Goal: Task Accomplishment & Management: Manage account settings

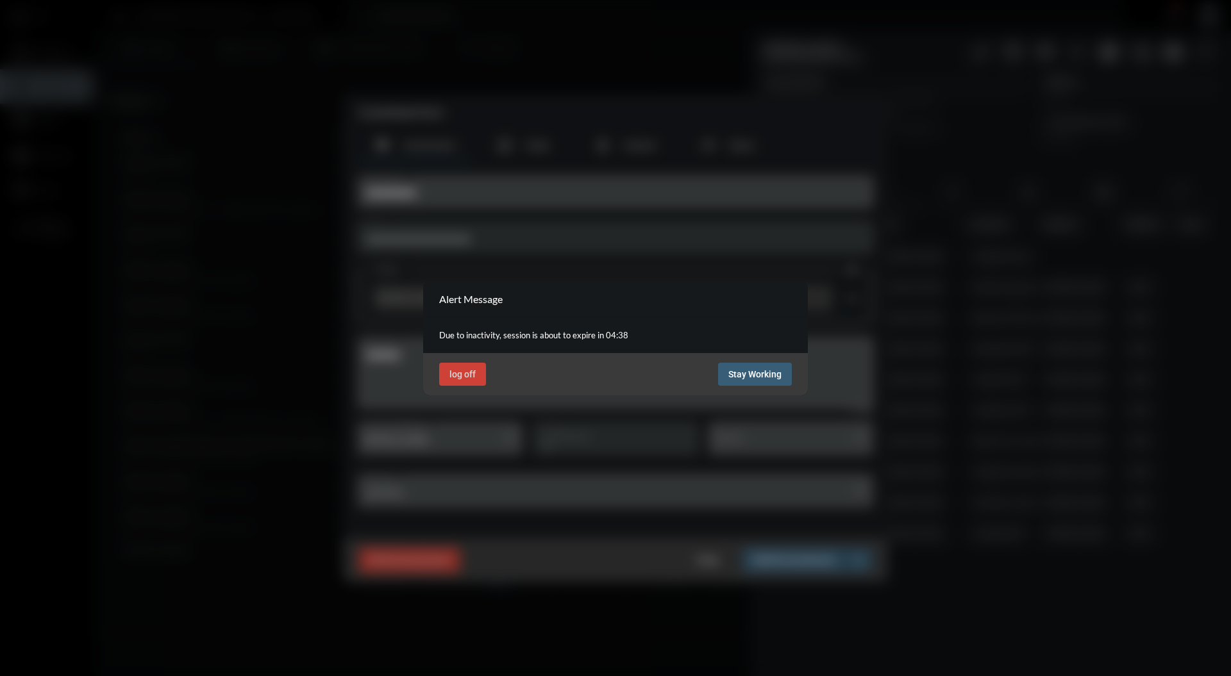
click at [750, 369] on span "Stay Working" at bounding box center [754, 374] width 53 height 10
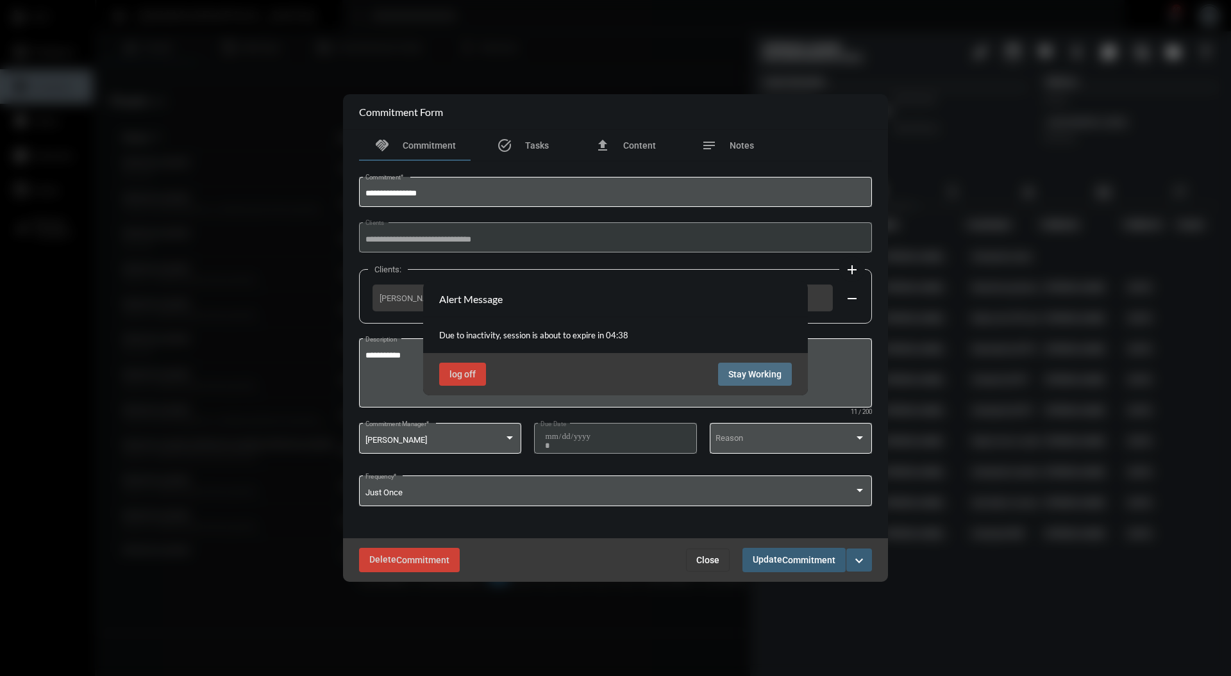
scroll to position [6, 0]
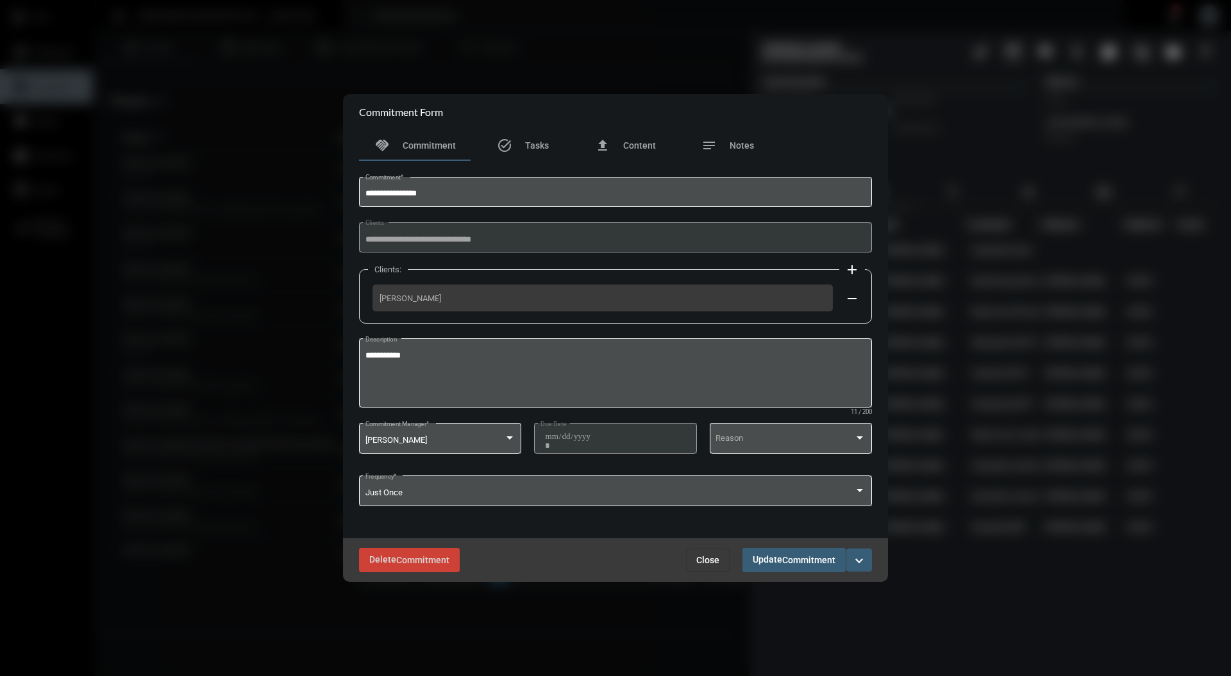
click at [898, 72] on div at bounding box center [615, 338] width 1231 height 676
click at [720, 558] on button "Close" at bounding box center [708, 560] width 44 height 23
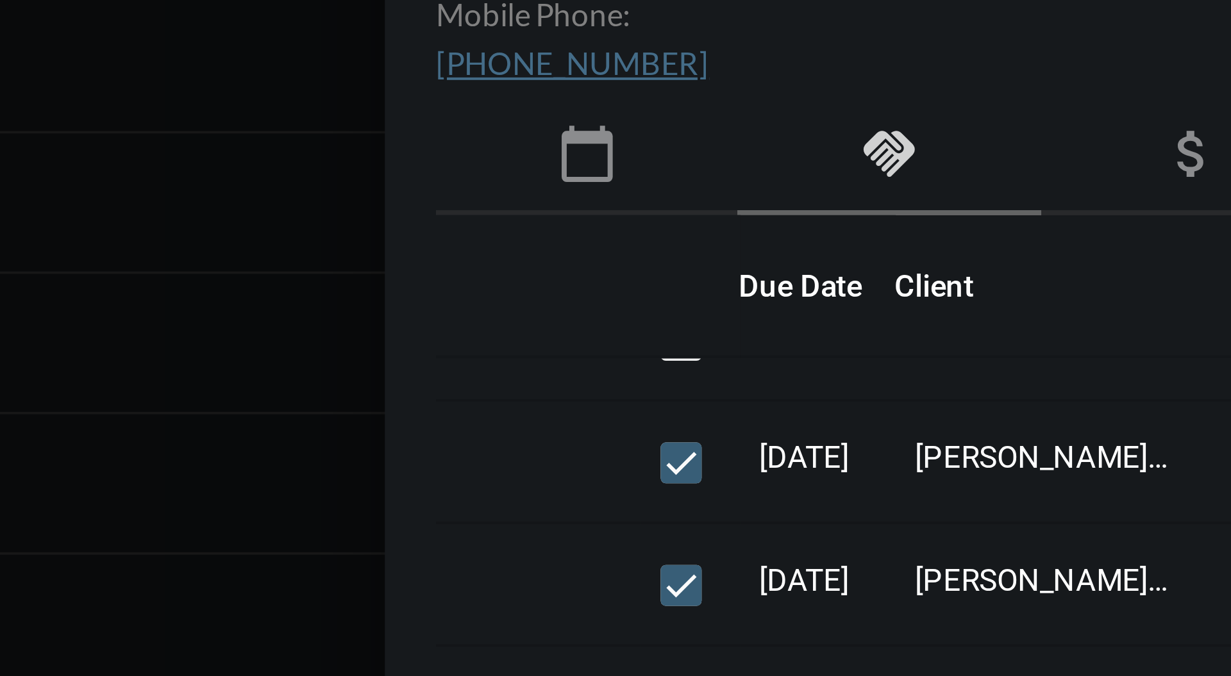
scroll to position [0, 0]
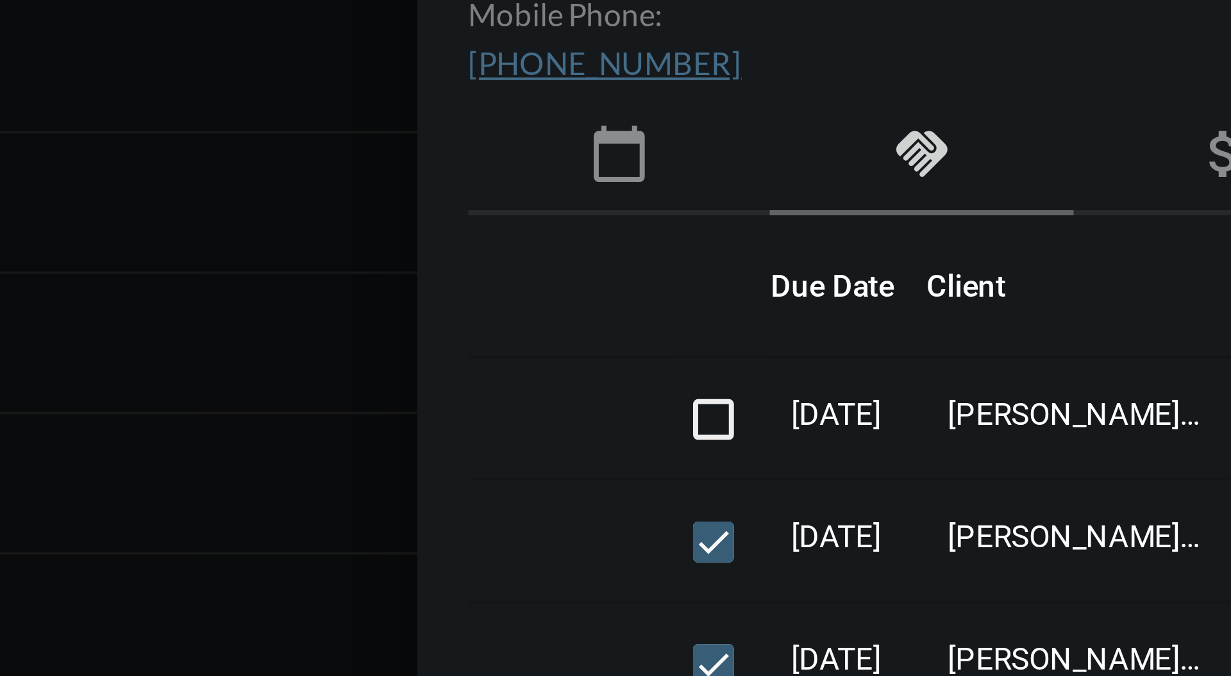
click at [800, 194] on mat-icon "calendar_today" at bounding box center [800, 191] width 15 height 15
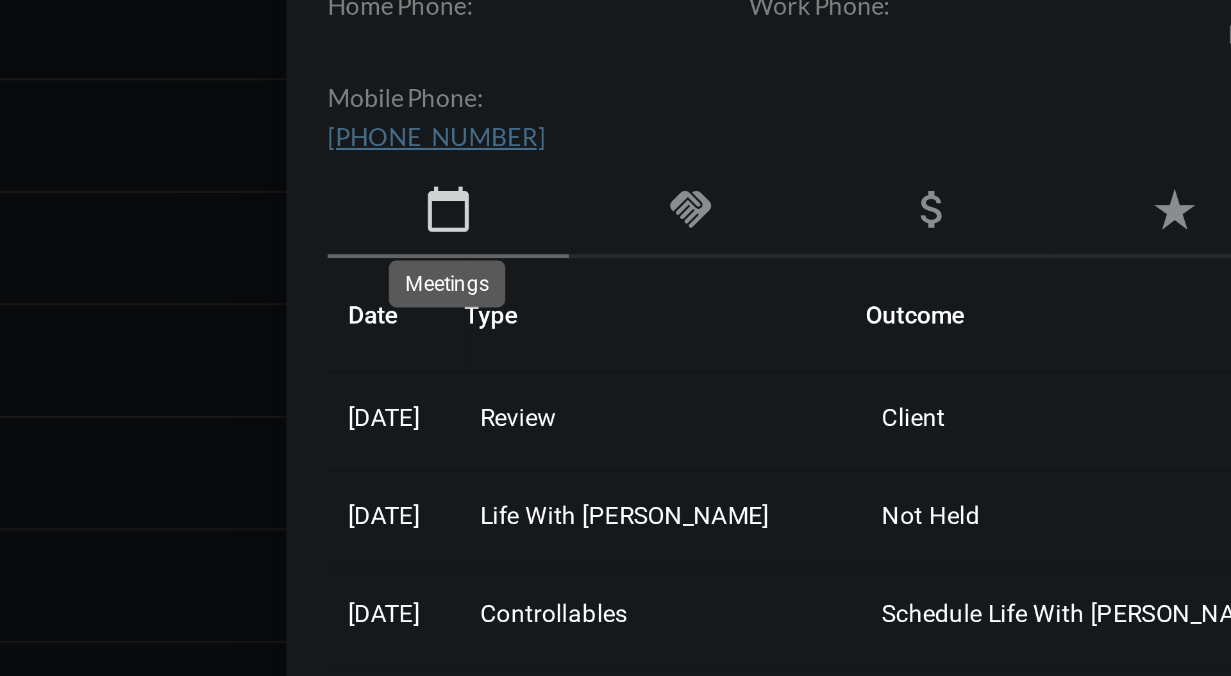
click at [885, 188] on div "handshake" at bounding box center [877, 192] width 76 height 29
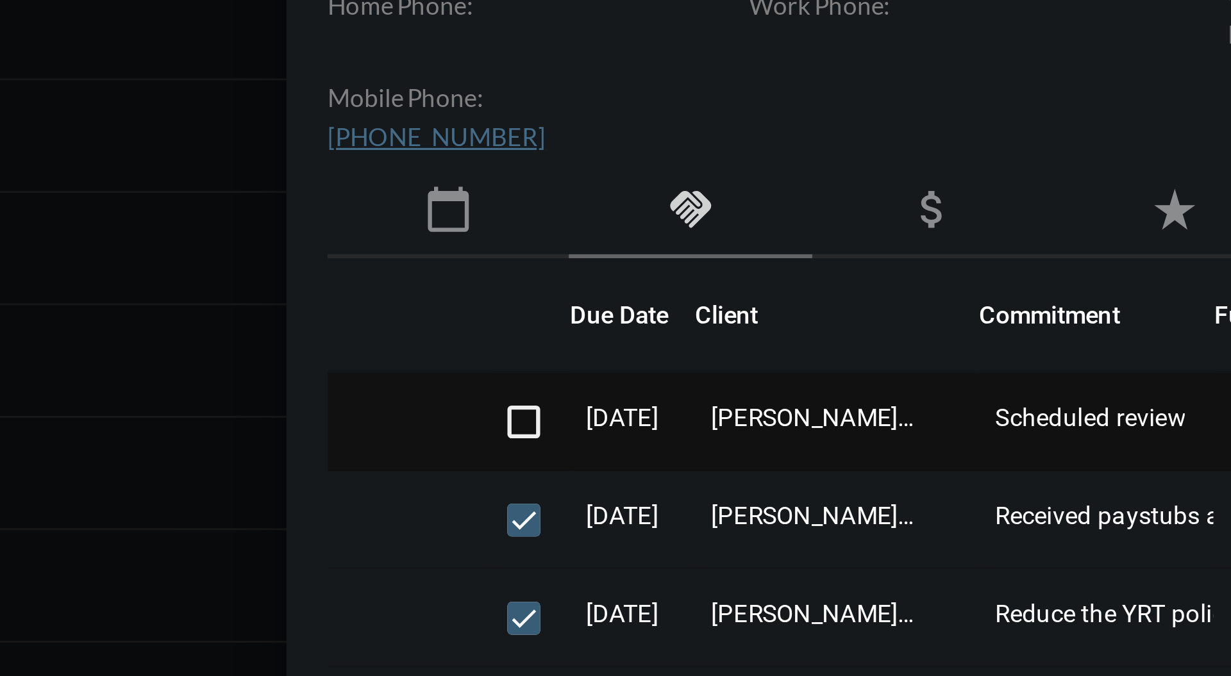
click at [912, 258] on span "[PERSON_NAME] - [PERSON_NAME]" at bounding box center [915, 257] width 64 height 9
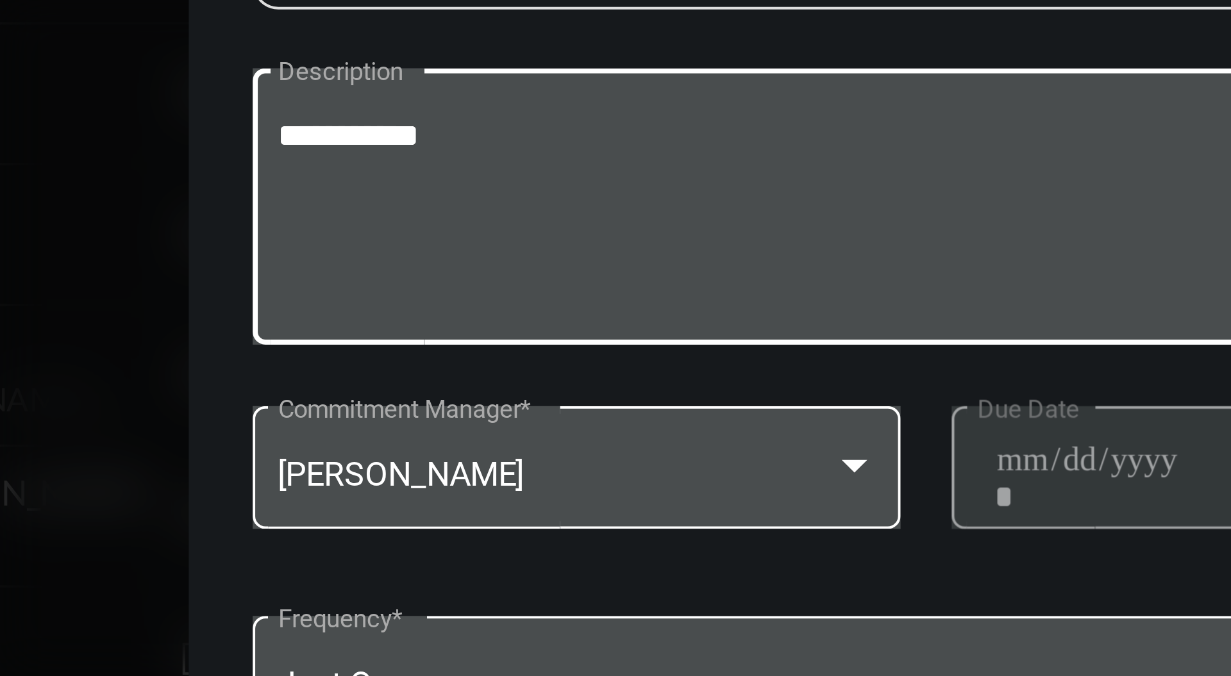
click at [451, 355] on textarea "**********" at bounding box center [615, 375] width 501 height 51
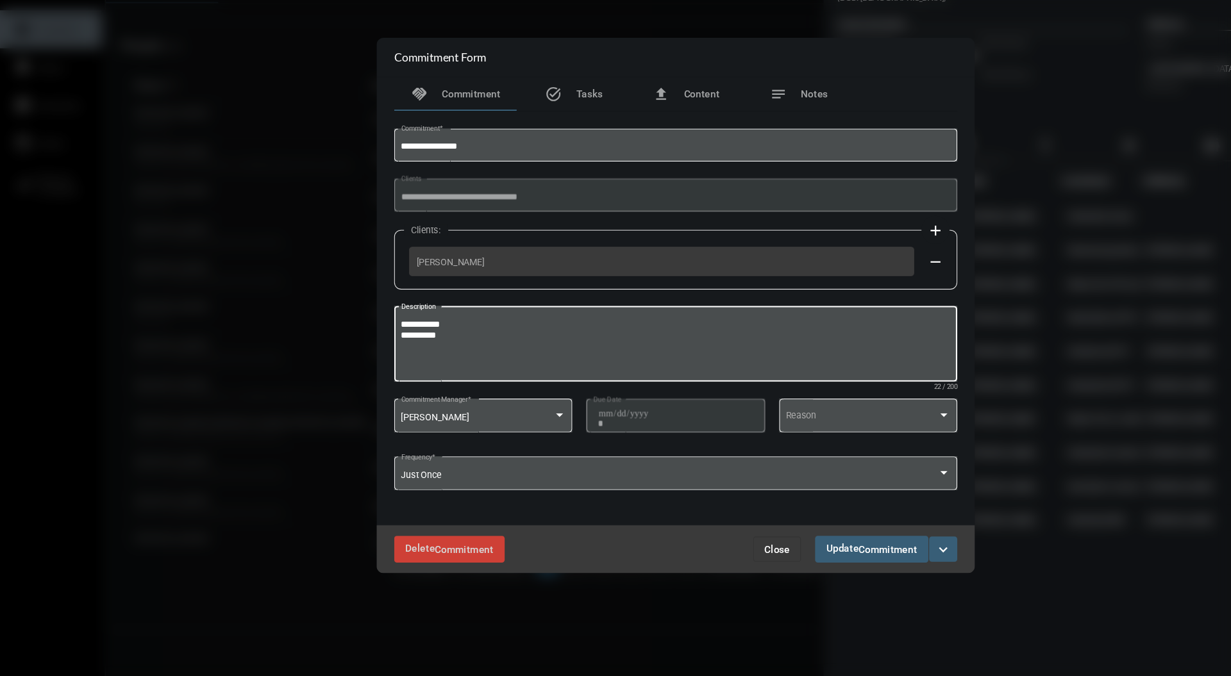
type textarea "**********"
click at [801, 565] on span "Commitment" at bounding box center [808, 561] width 53 height 10
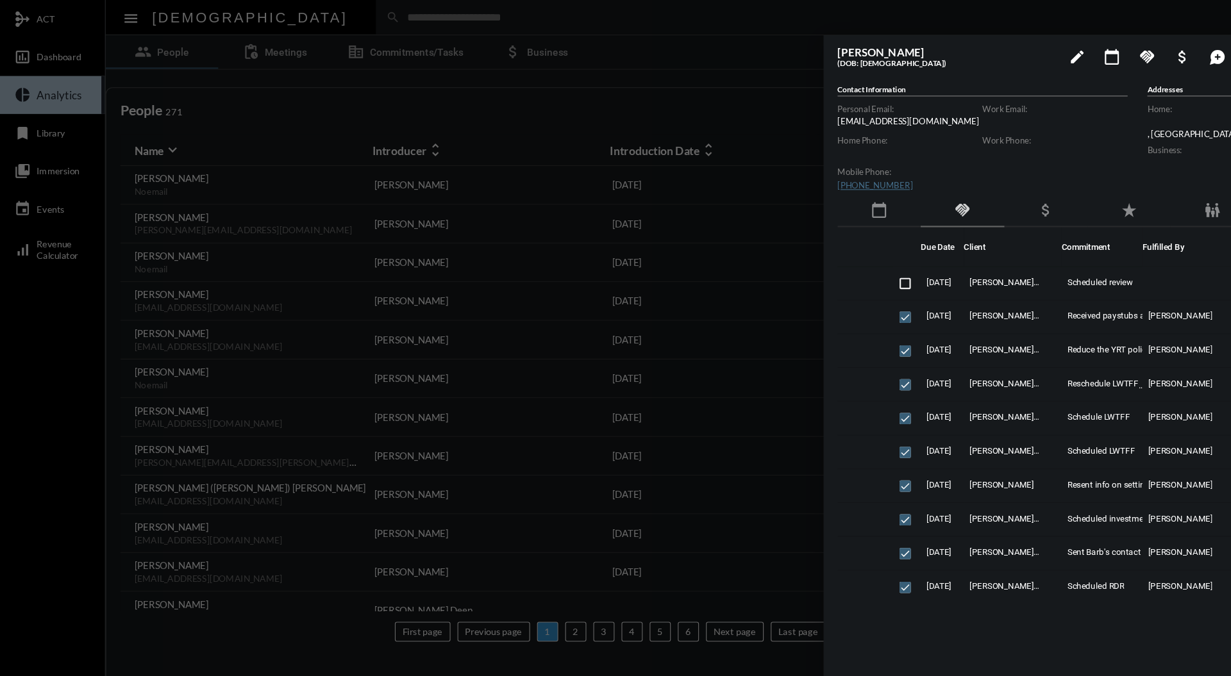
drag, startPoint x: 300, startPoint y: 101, endPoint x: 260, endPoint y: 117, distance: 42.6
click at [676, 69] on div at bounding box center [615, 338] width 1231 height 676
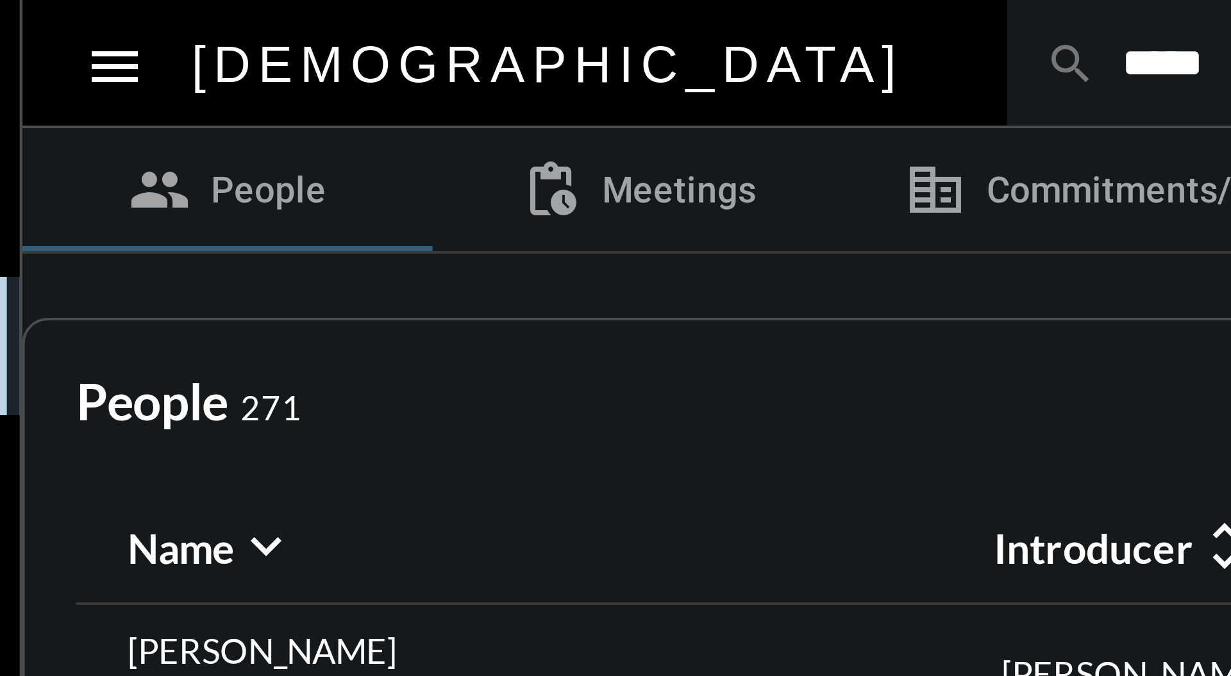
type input "*****"
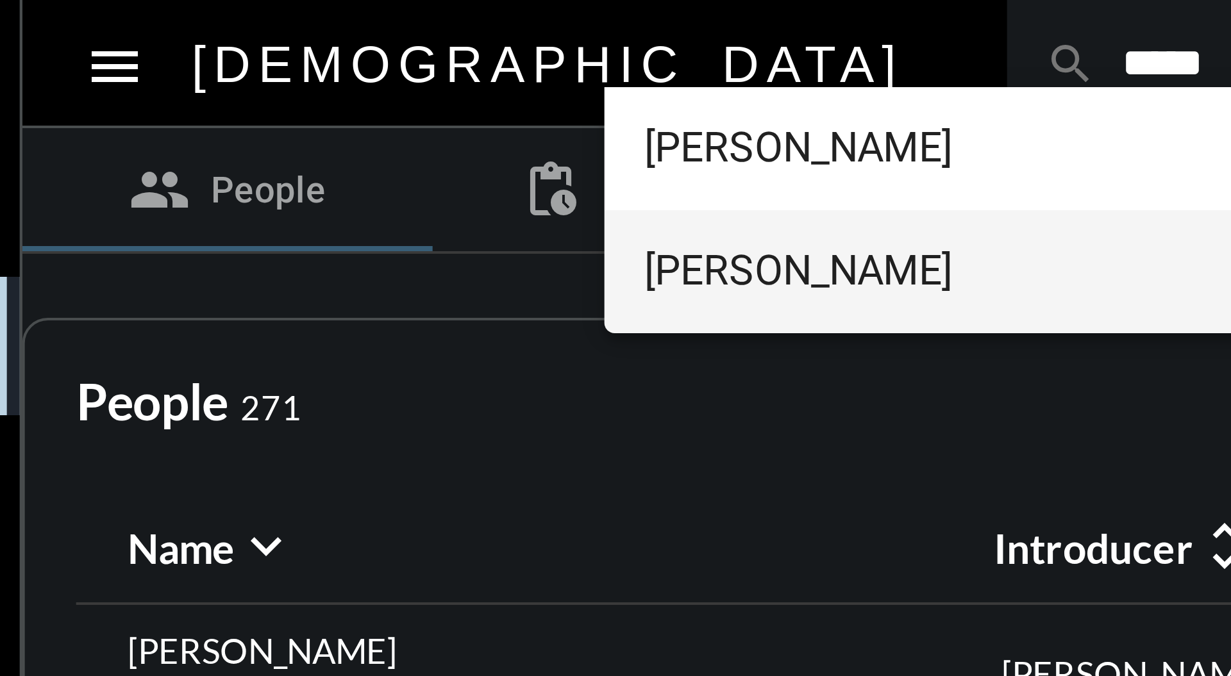
click at [299, 71] on span "[PERSON_NAME]" at bounding box center [678, 68] width 853 height 31
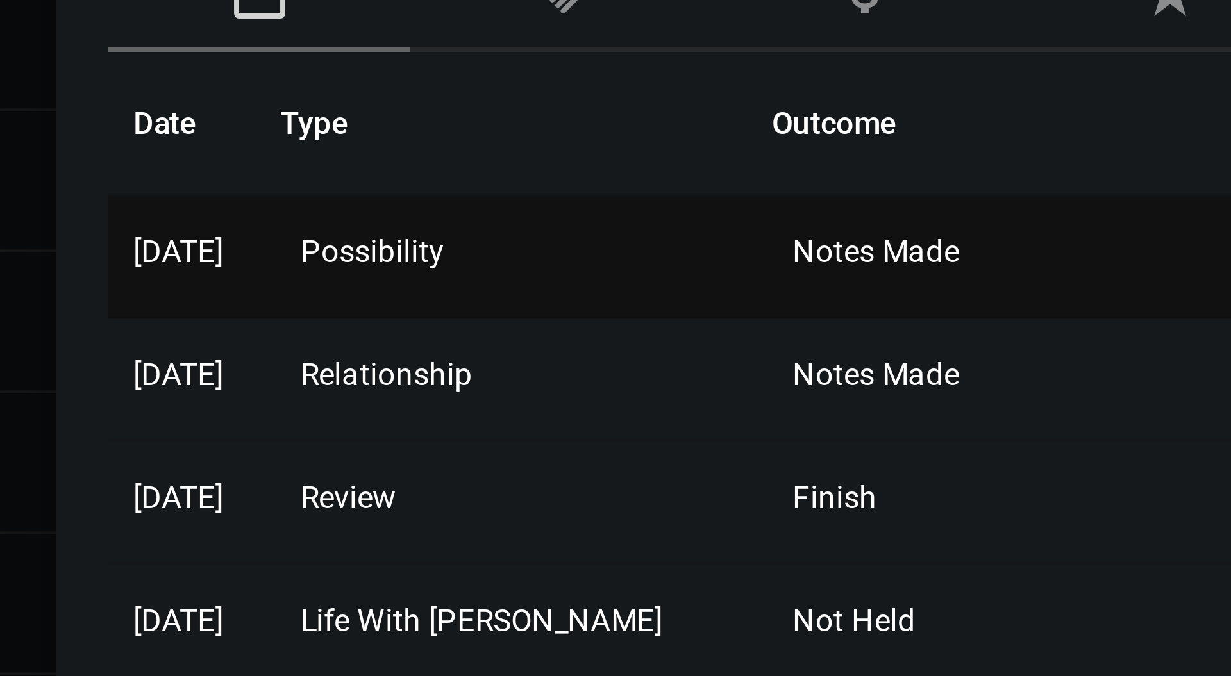
click at [944, 256] on span "Notes Made" at bounding box center [955, 257] width 42 height 9
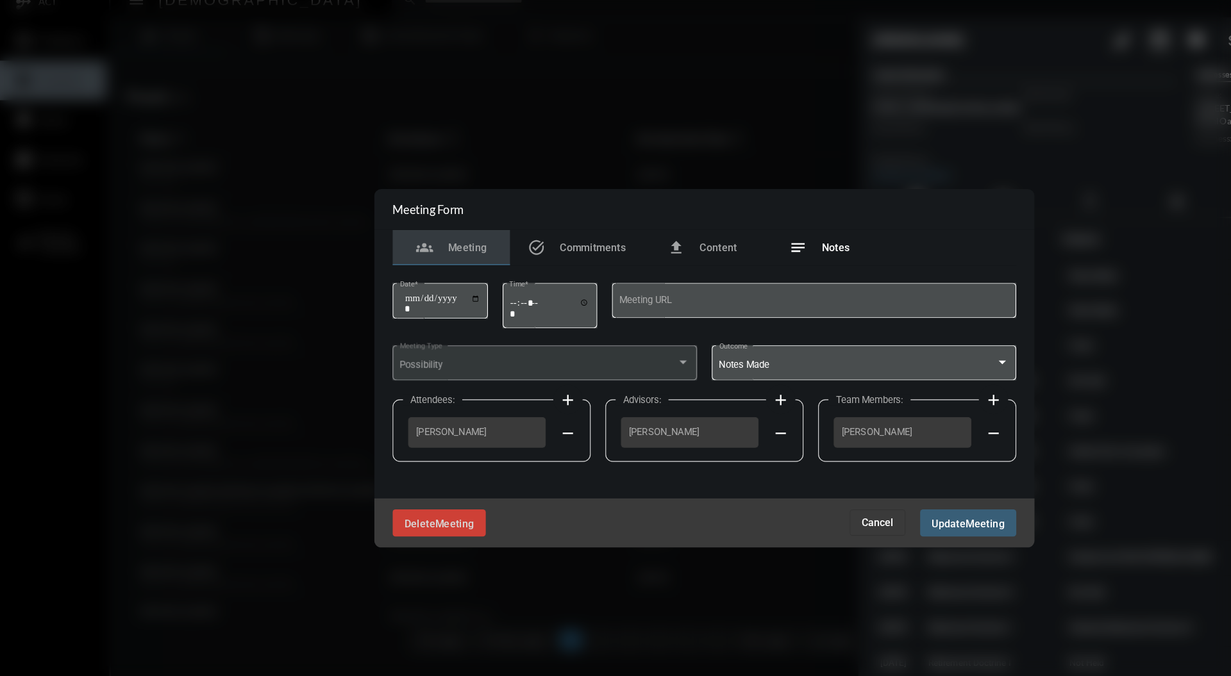
click at [733, 235] on span "Notes" at bounding box center [730, 233] width 24 height 10
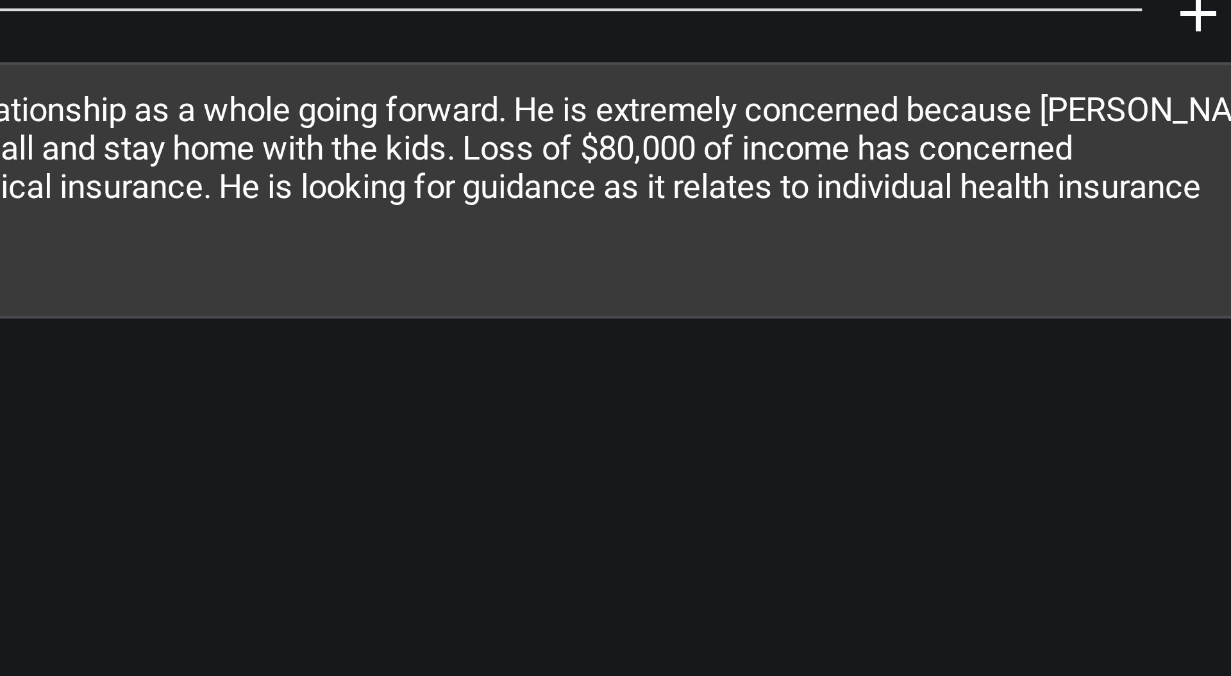
click at [712, 250] on div "I called [PERSON_NAME] to check on the relationship as a whole going forward. H…" at bounding box center [615, 352] width 545 height 352
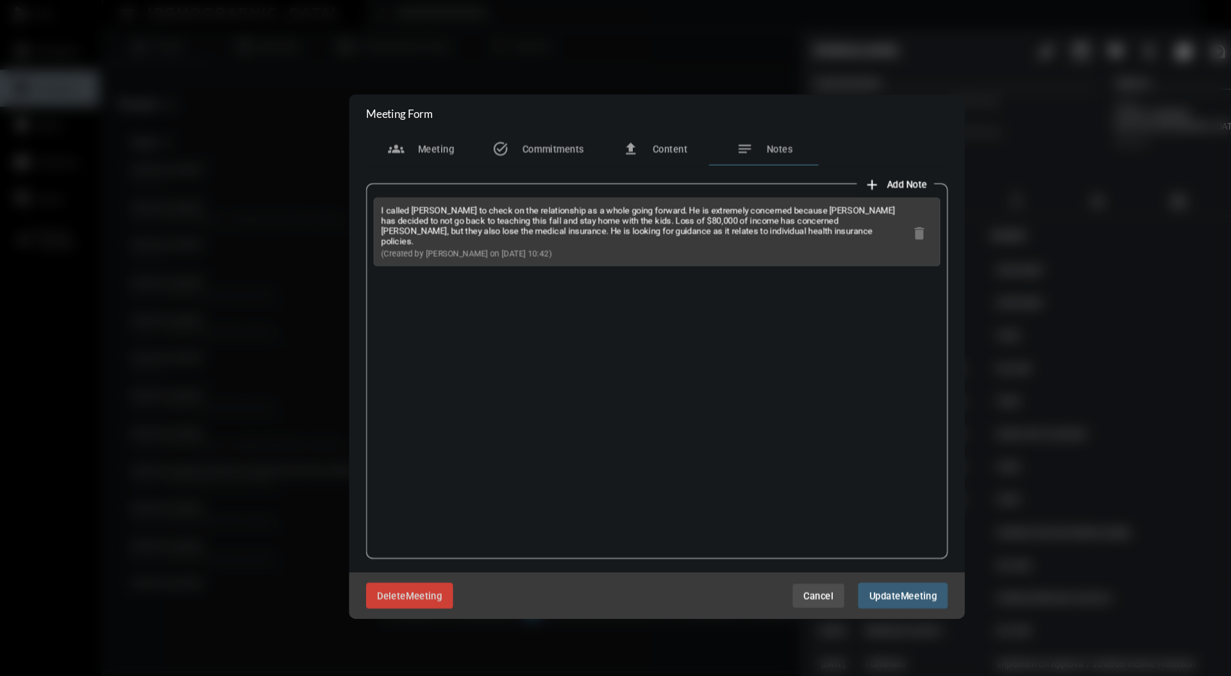
click at [775, 581] on div "Delete Meeting Cancel Update Meeting" at bounding box center [615, 561] width 577 height 43
click at [768, 557] on span "Cancel" at bounding box center [767, 562] width 28 height 10
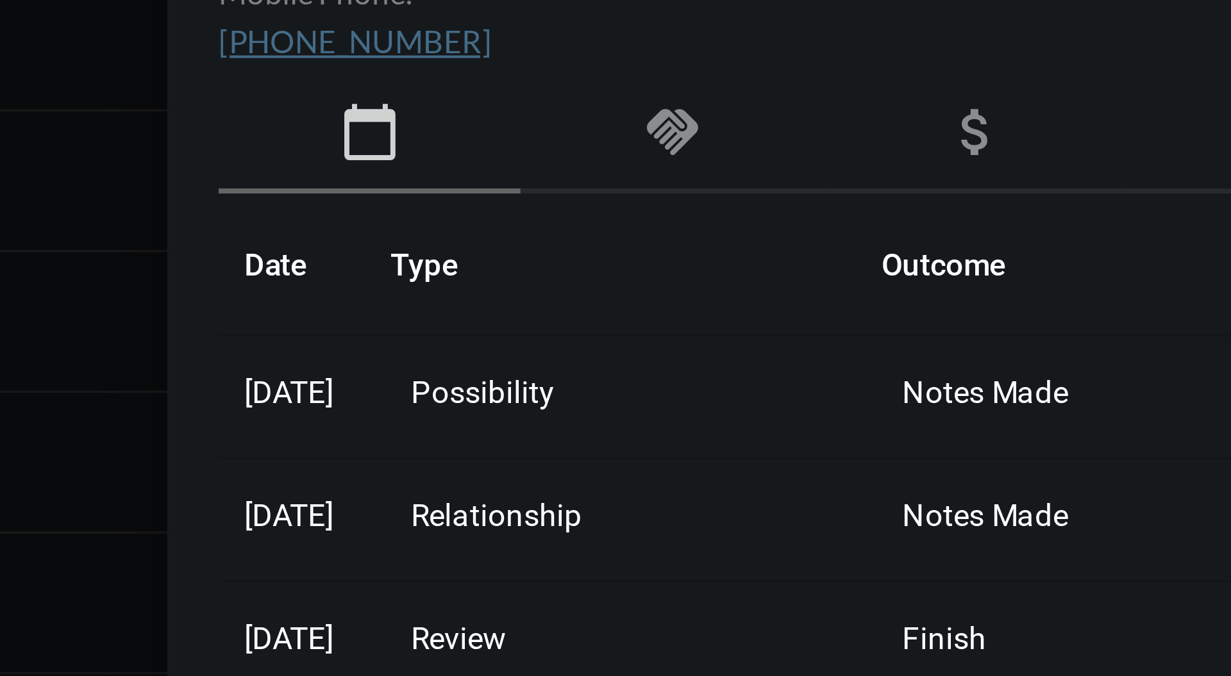
click at [881, 192] on mat-icon "handshake" at bounding box center [876, 191] width 15 height 15
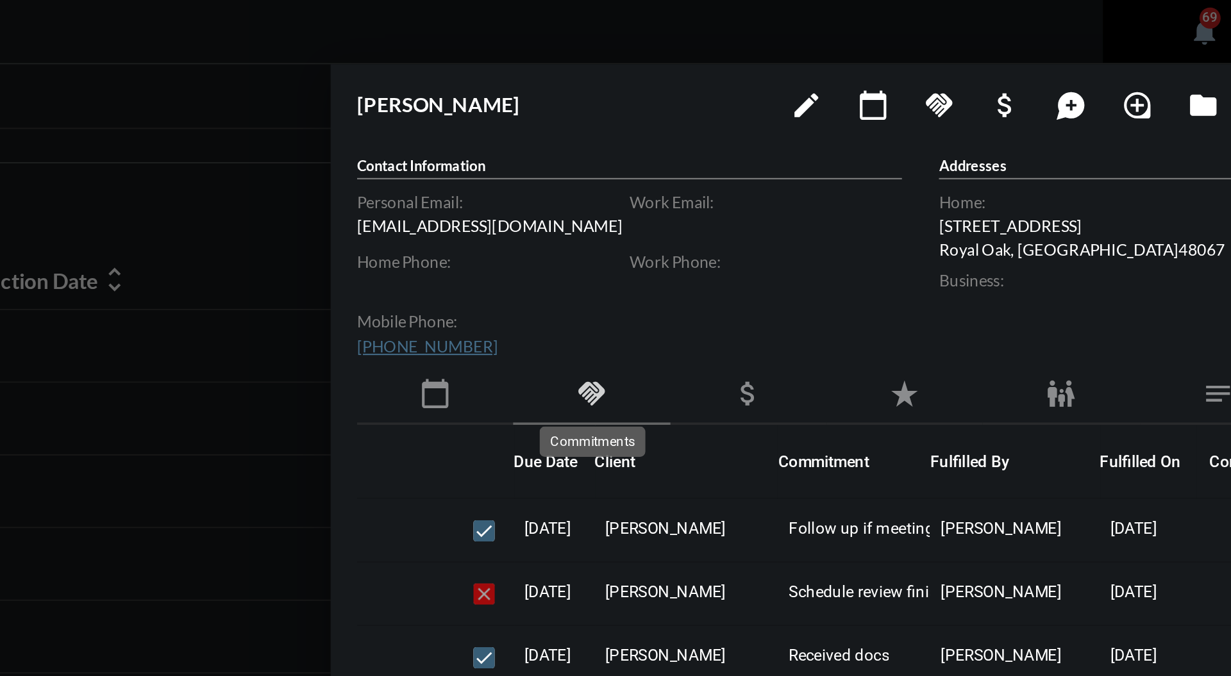
click at [1048, 49] on mat-icon "handshake" at bounding box center [1044, 51] width 15 height 15
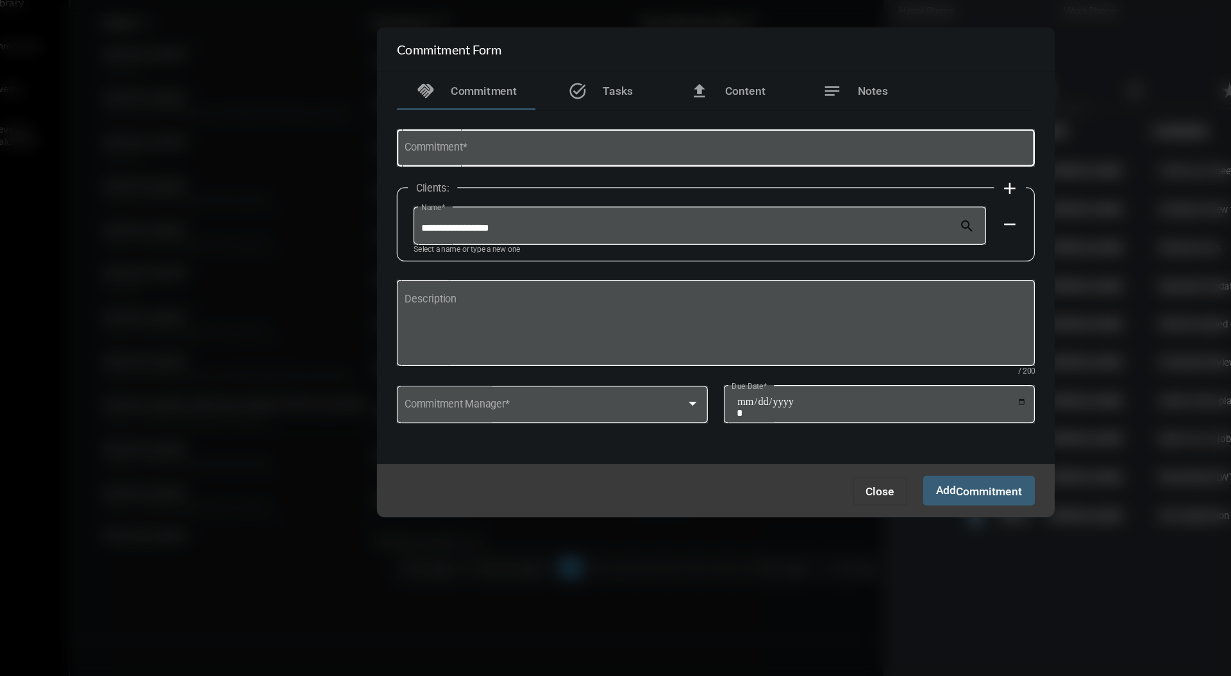
click at [599, 240] on input "Commitment *" at bounding box center [615, 241] width 501 height 10
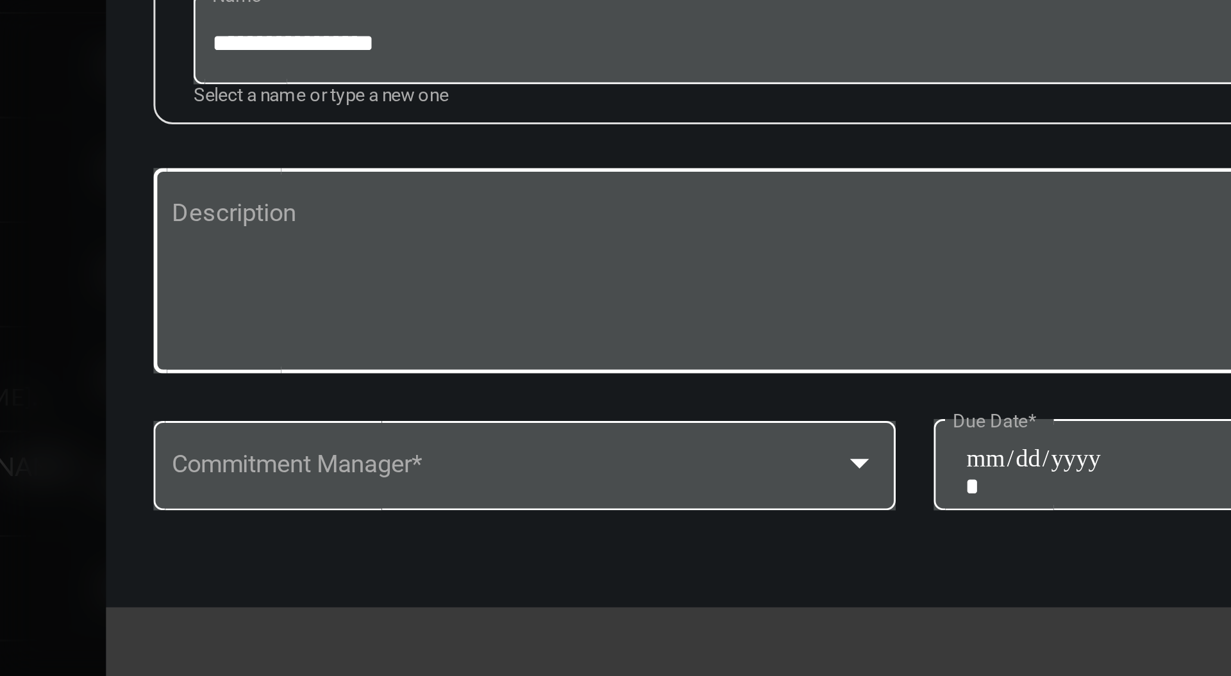
type input "**********"
click at [569, 362] on textarea "Description" at bounding box center [615, 381] width 501 height 51
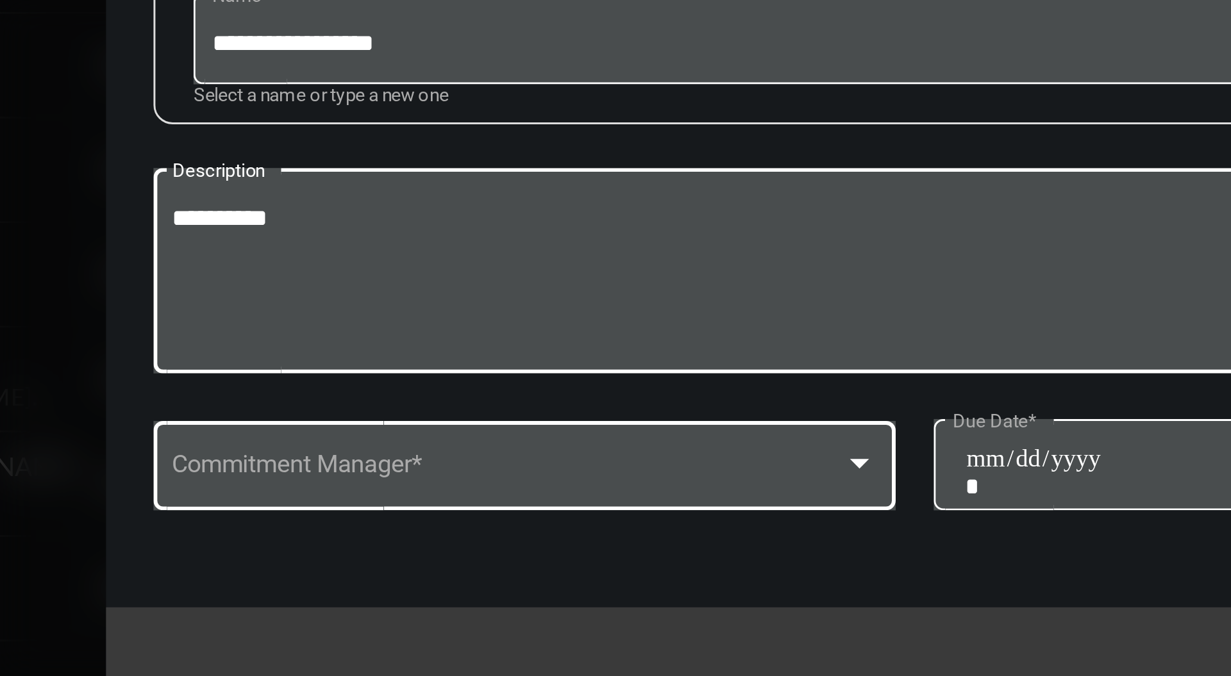
type textarea "**********"
click at [599, 444] on div at bounding box center [597, 443] width 6 height 3
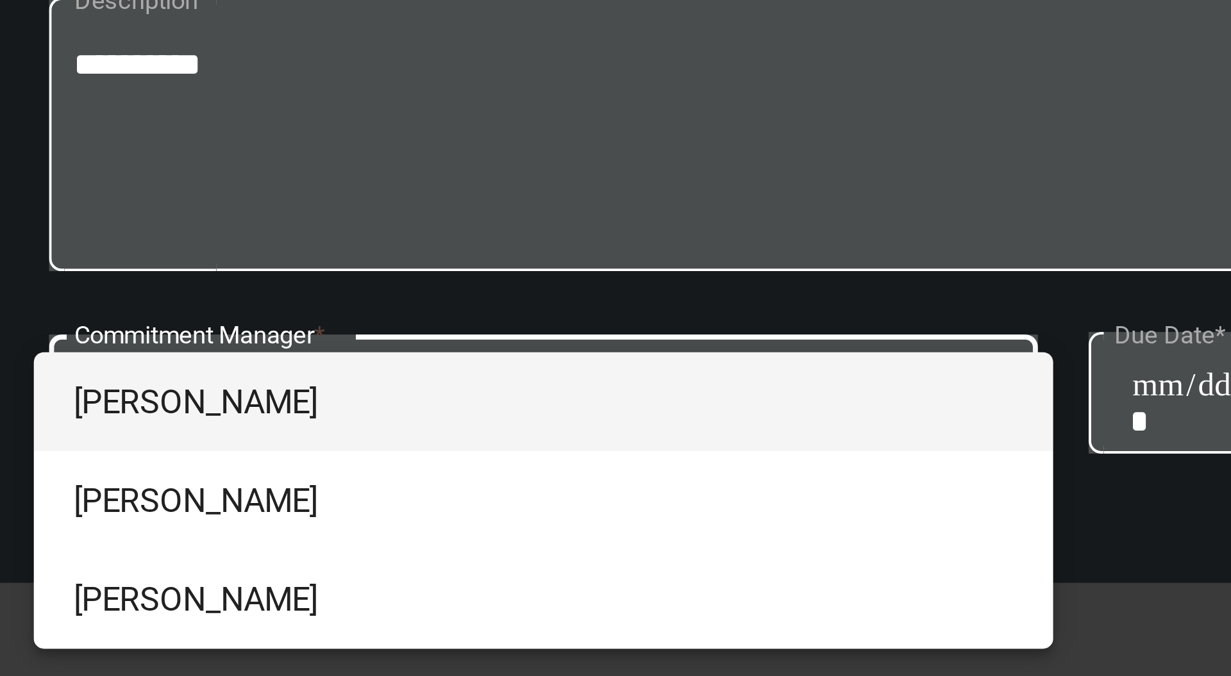
click at [496, 441] on span "[PERSON_NAME]" at bounding box center [484, 446] width 238 height 25
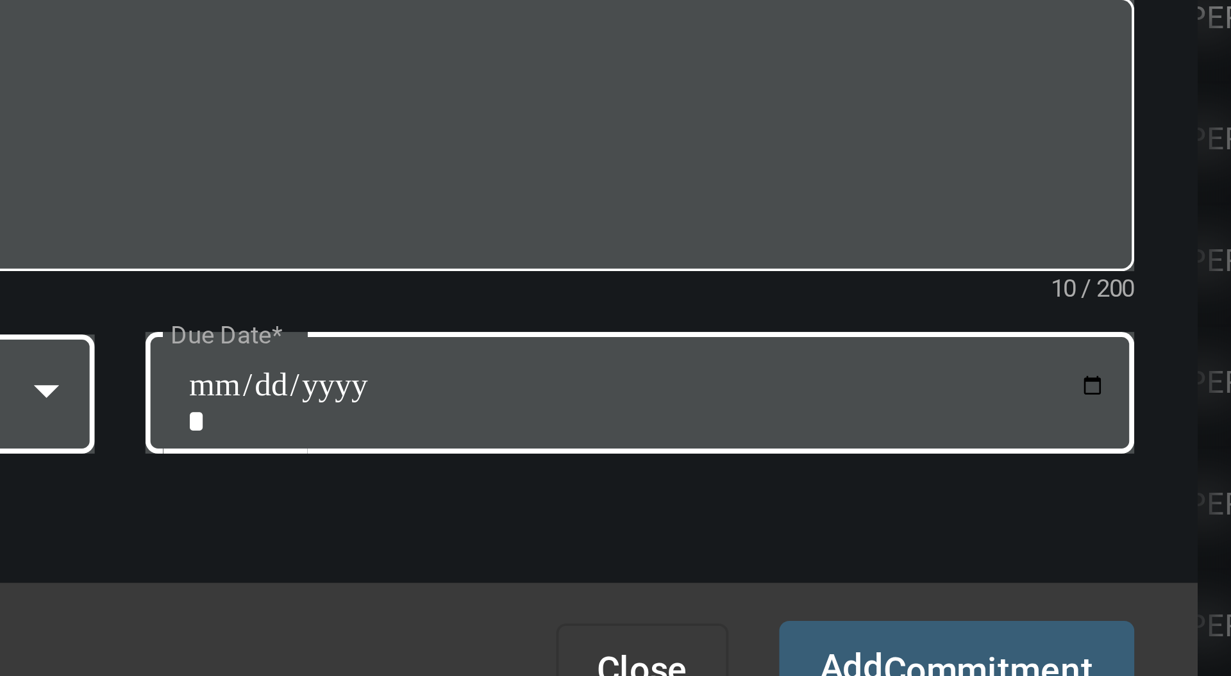
click at [863, 444] on input "Due Date *" at bounding box center [748, 447] width 233 height 18
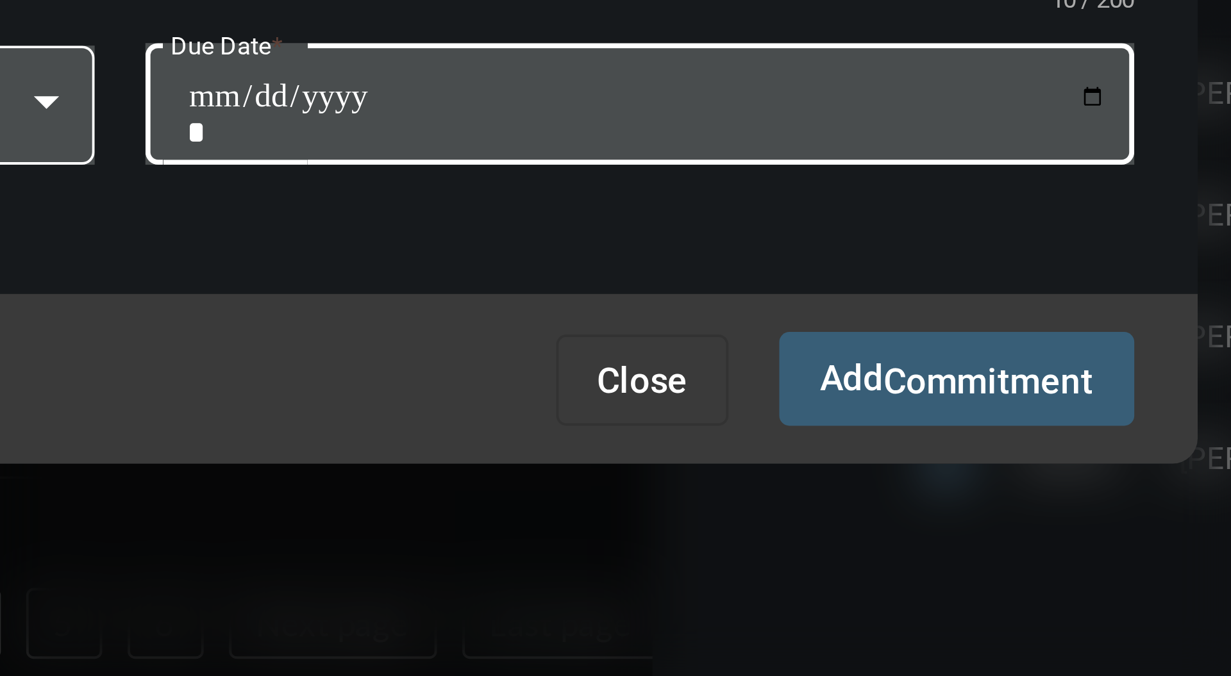
click at [864, 443] on input "Due Date *" at bounding box center [748, 447] width 233 height 18
type input "**********"
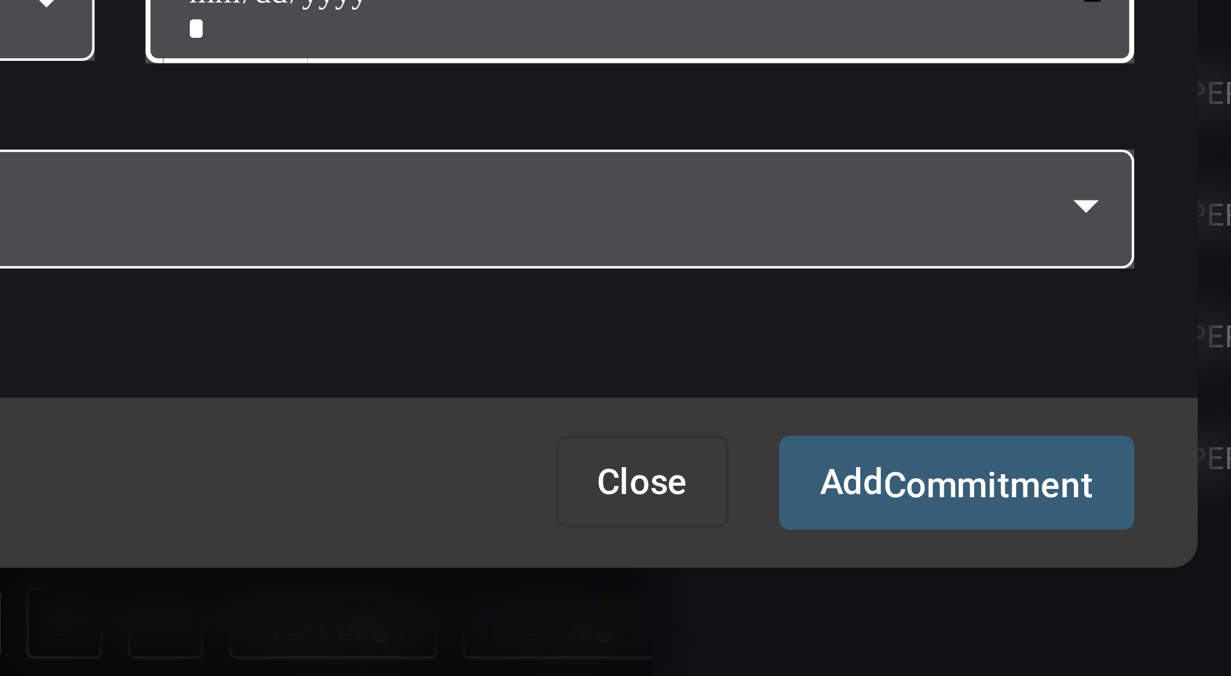
click at [836, 539] on span "Commitment" at bounding box center [834, 540] width 53 height 10
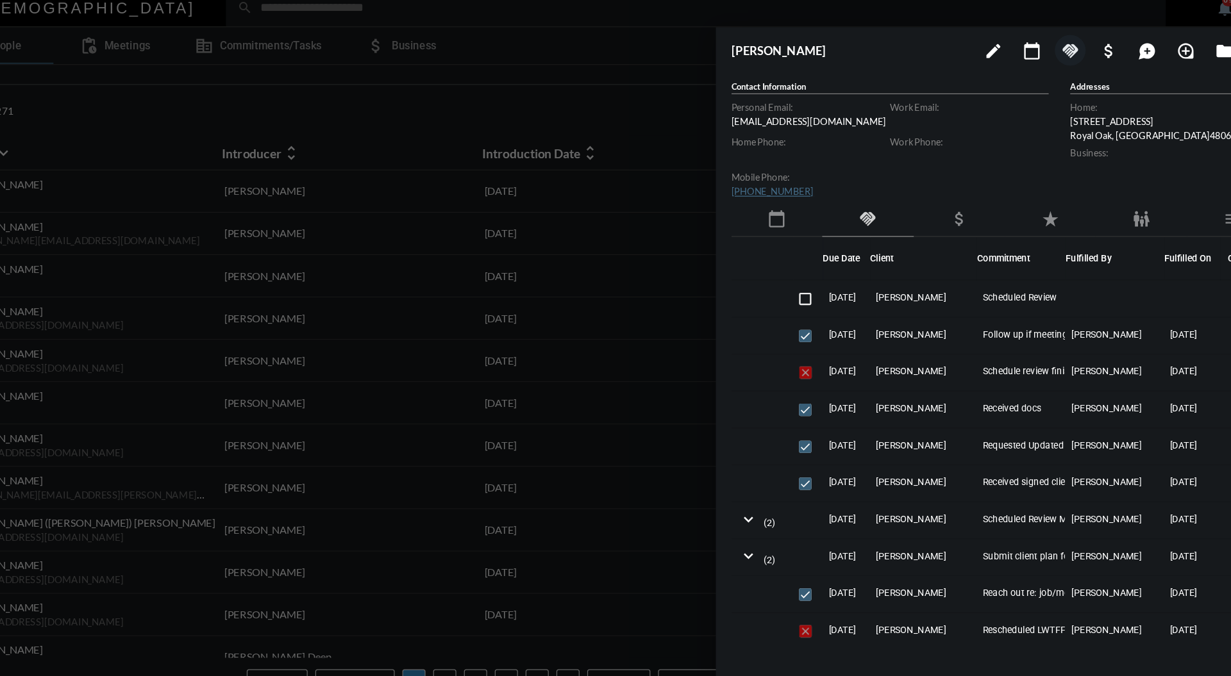
click at [558, 80] on div at bounding box center [615, 338] width 1231 height 676
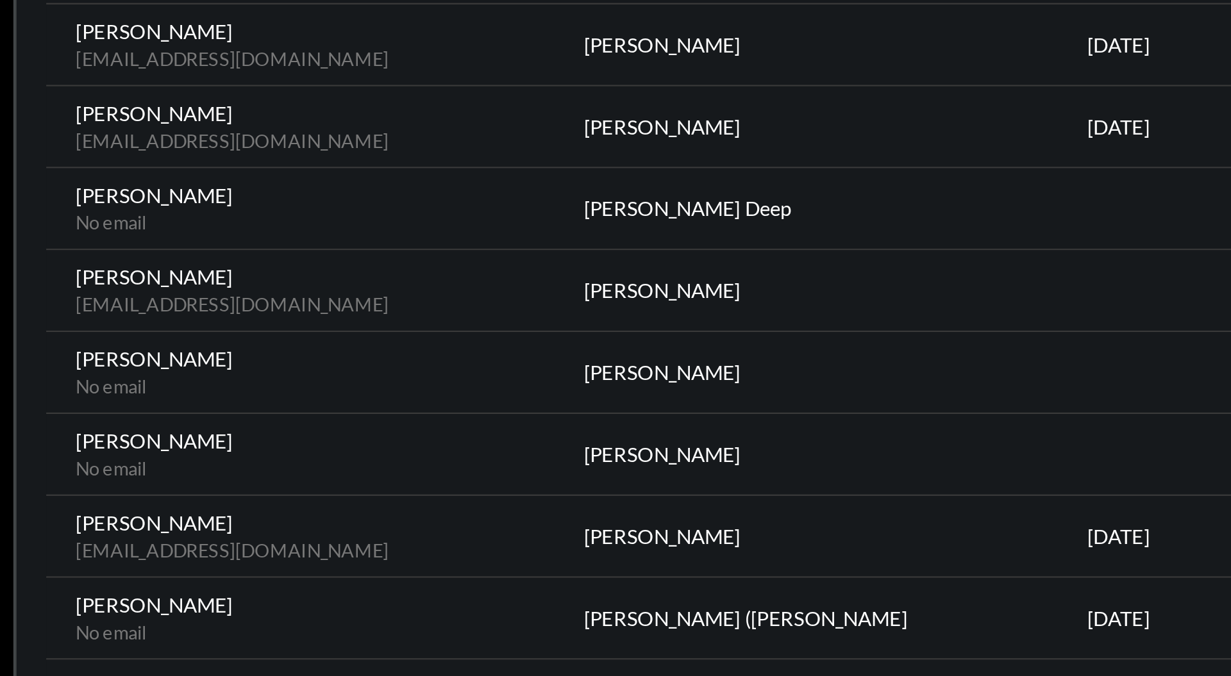
scroll to position [247, 0]
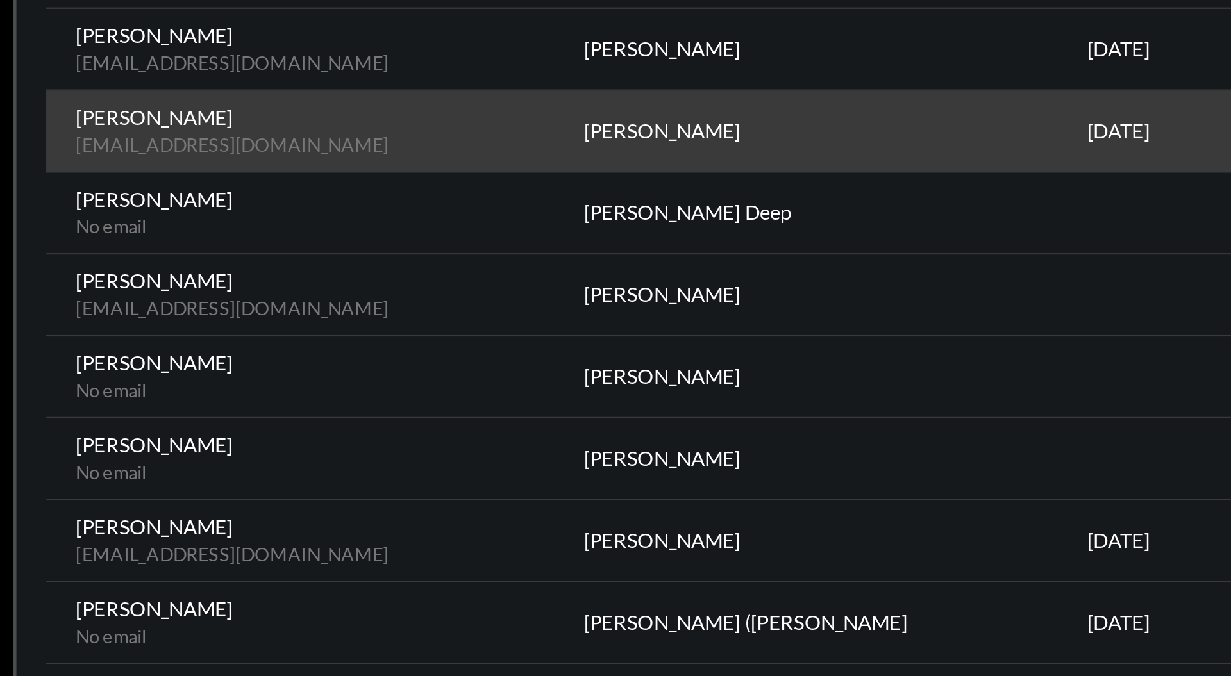
click at [181, 263] on p "[PERSON_NAME]" at bounding box center [189, 268] width 135 height 10
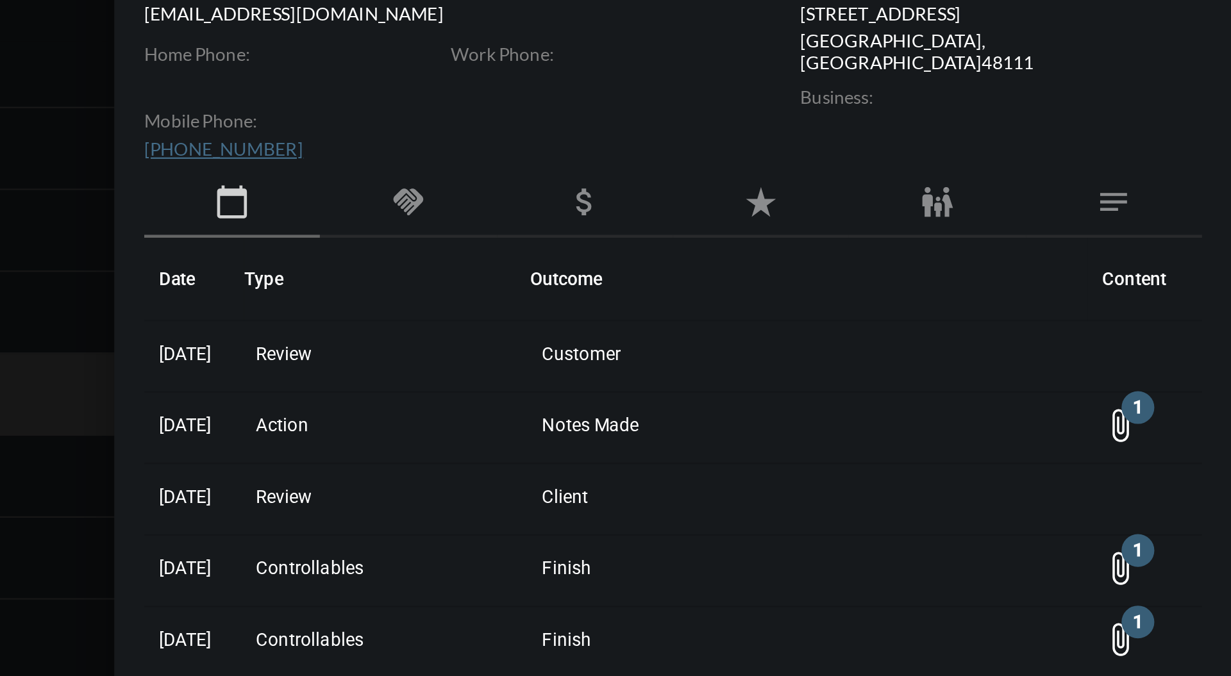
scroll to position [2, 0]
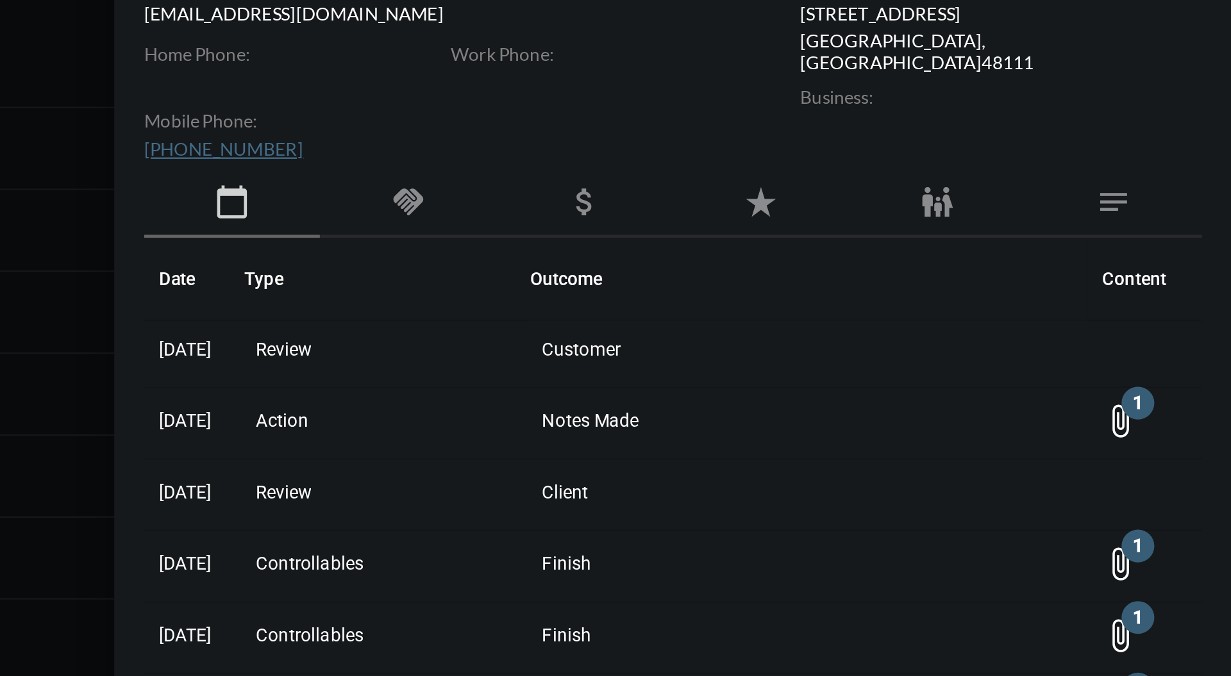
click at [881, 187] on mat-icon "handshake" at bounding box center [876, 191] width 15 height 15
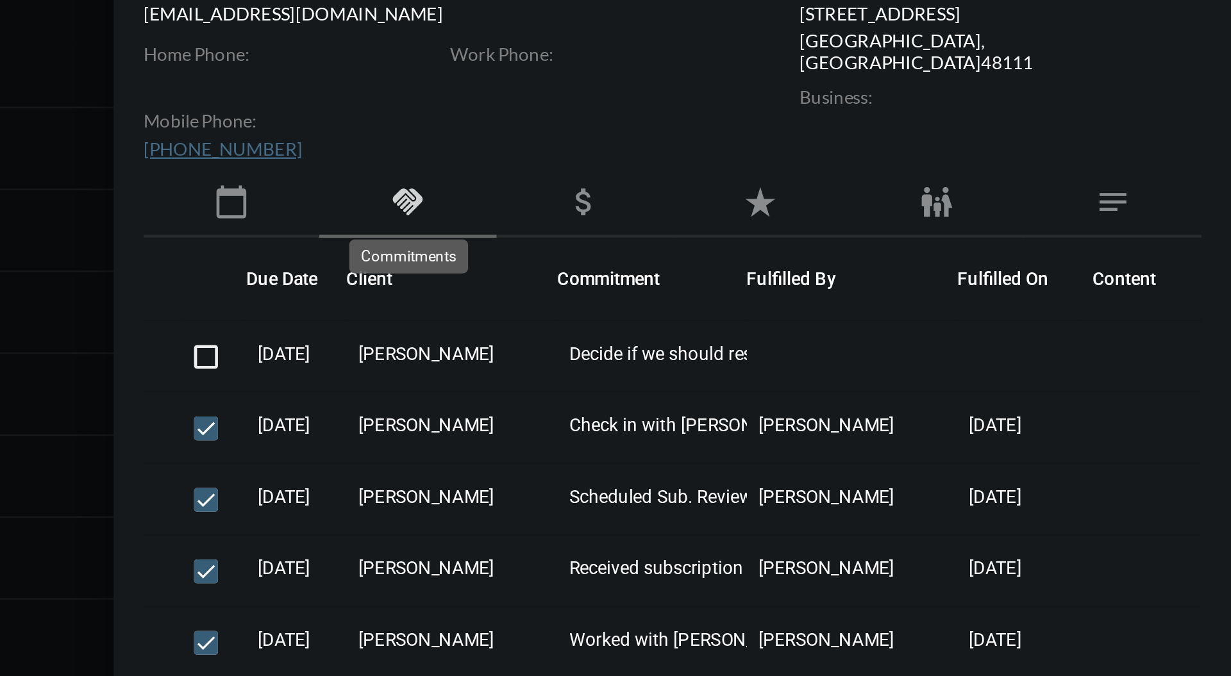
click at [799, 189] on mat-icon "calendar_today" at bounding box center [800, 191] width 15 height 15
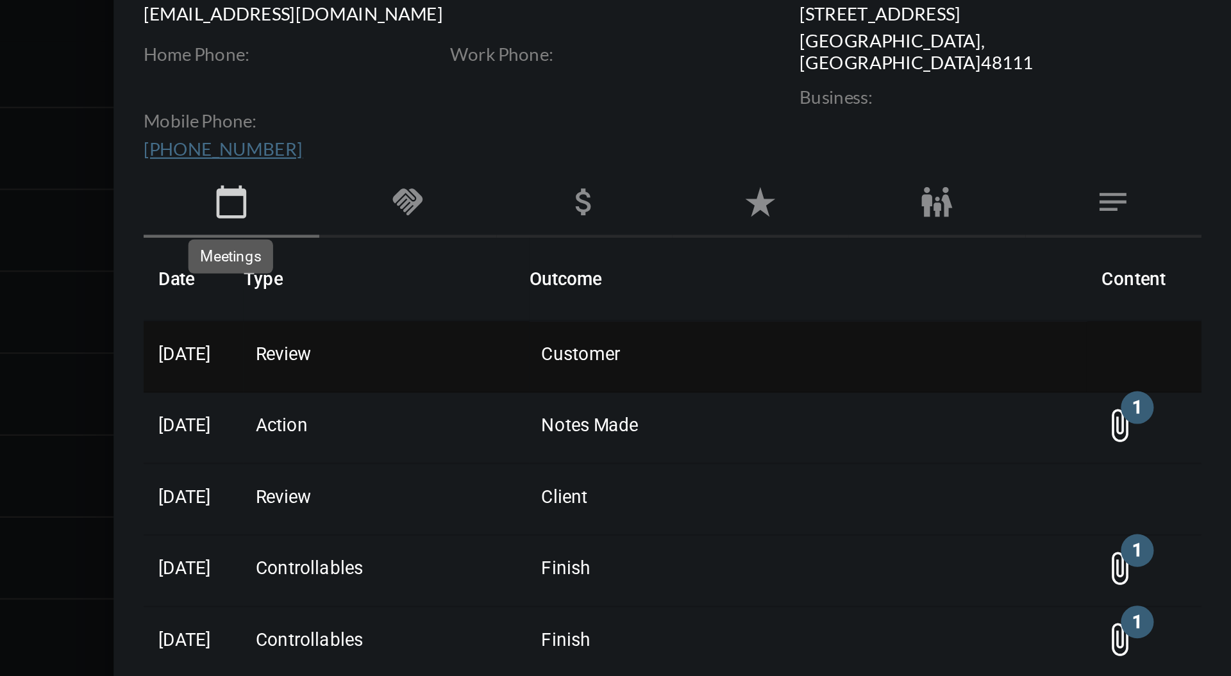
click at [948, 256] on span "Customer" at bounding box center [951, 257] width 34 height 9
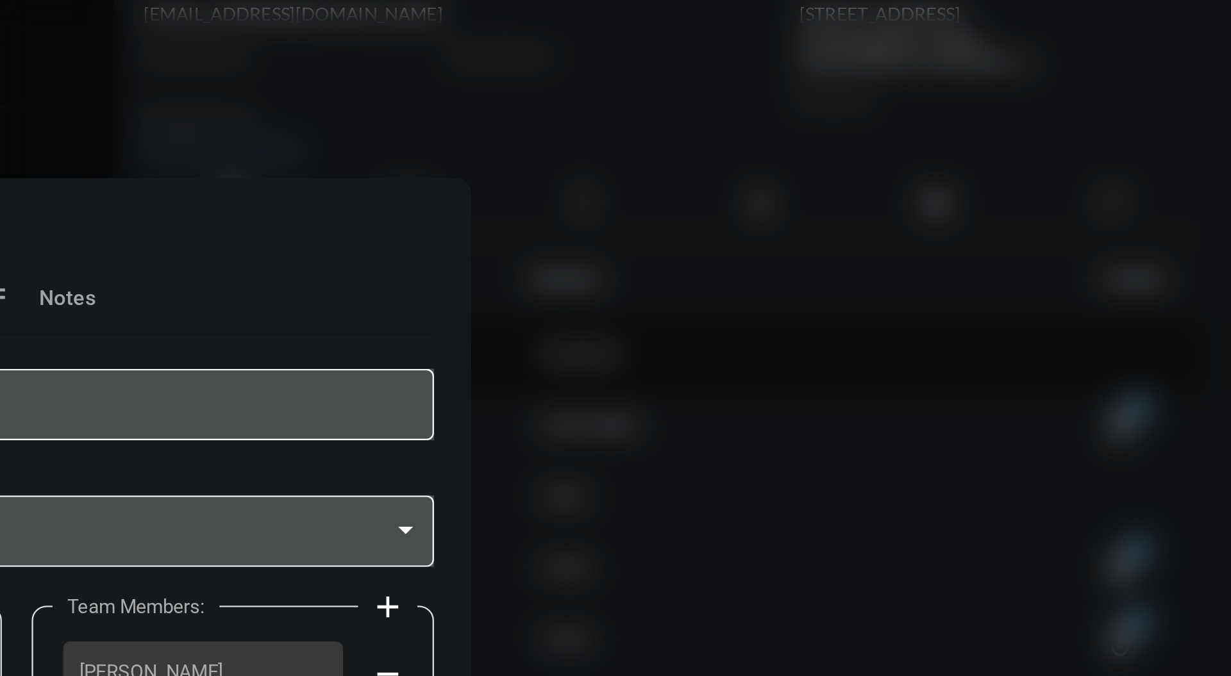
scroll to position [0, 0]
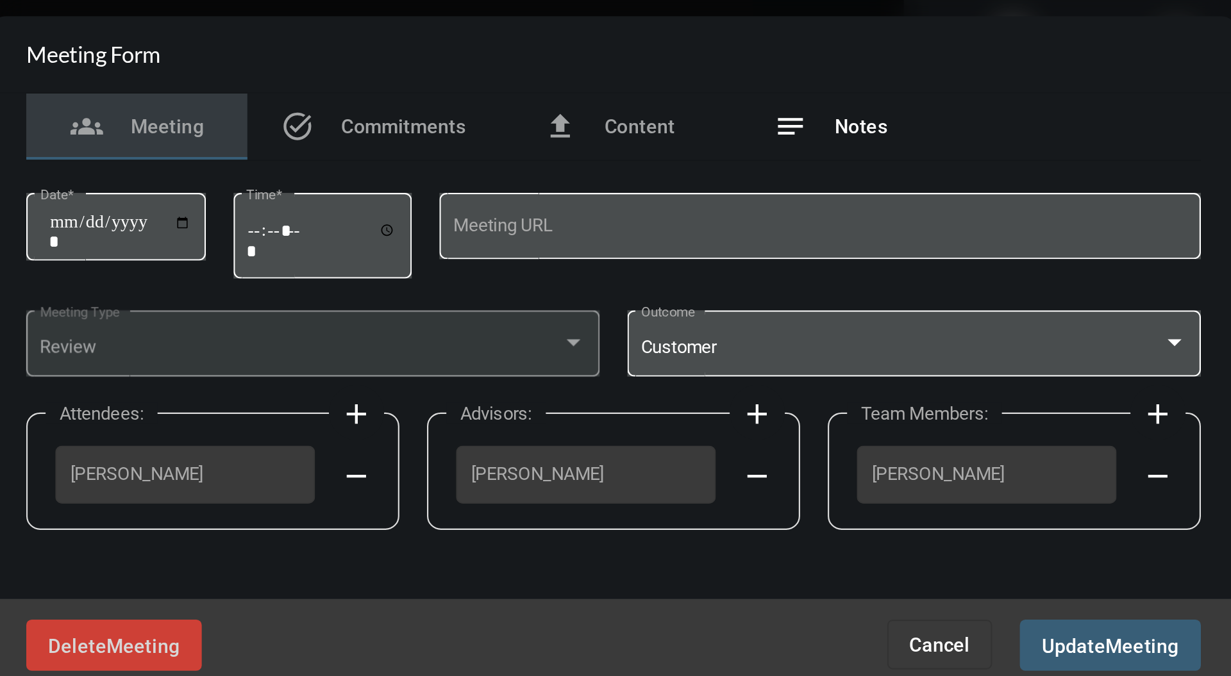
click at [733, 237] on span "Notes" at bounding box center [730, 233] width 24 height 10
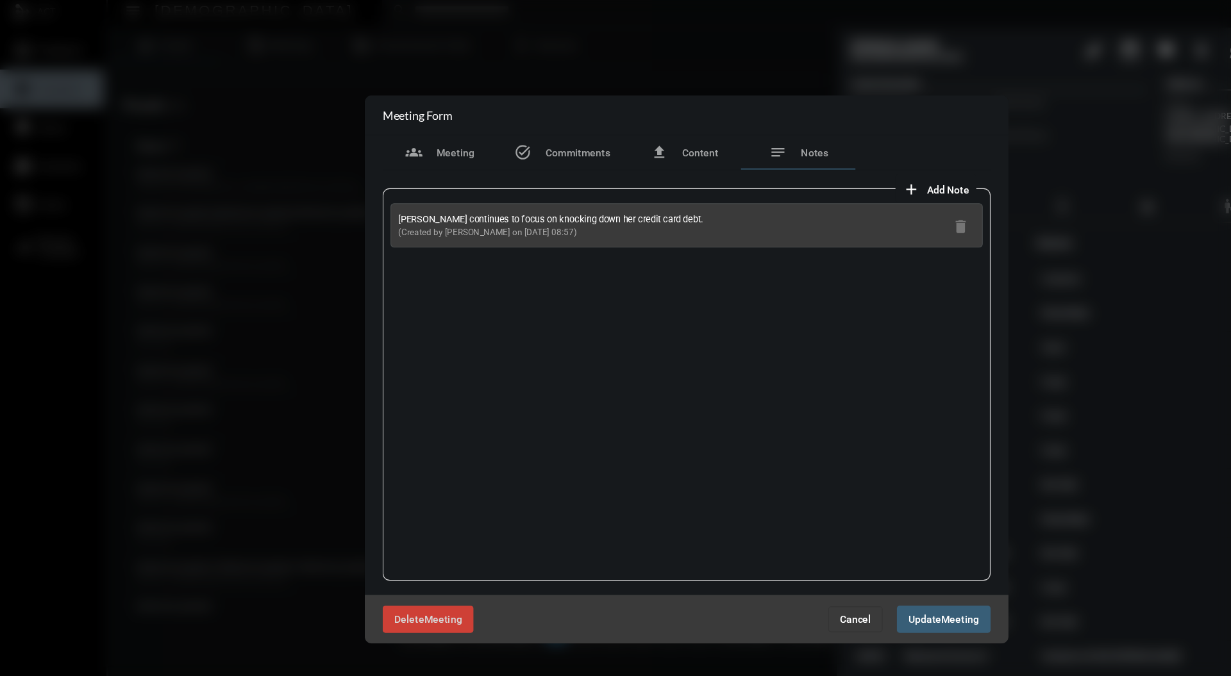
click at [781, 576] on div "Delete Meeting Cancel Update Meeting" at bounding box center [615, 561] width 577 height 43
click at [769, 565] on span "Cancel" at bounding box center [767, 562] width 28 height 10
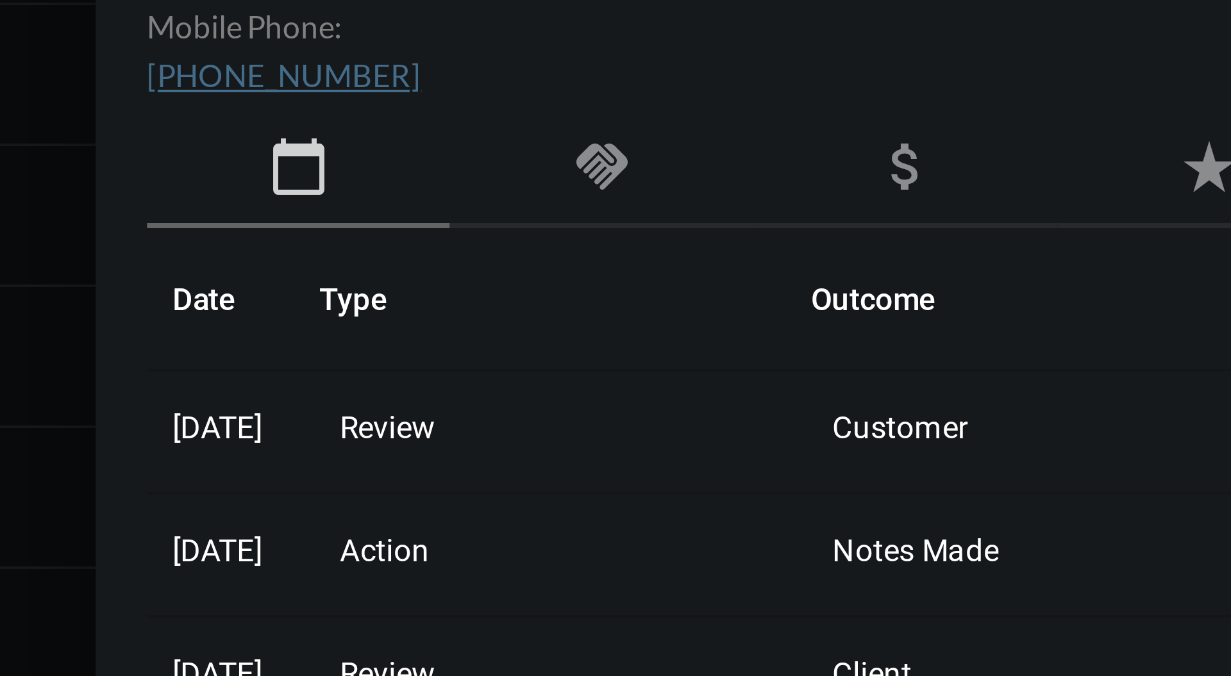
click at [878, 190] on mat-icon "handshake" at bounding box center [876, 191] width 15 height 15
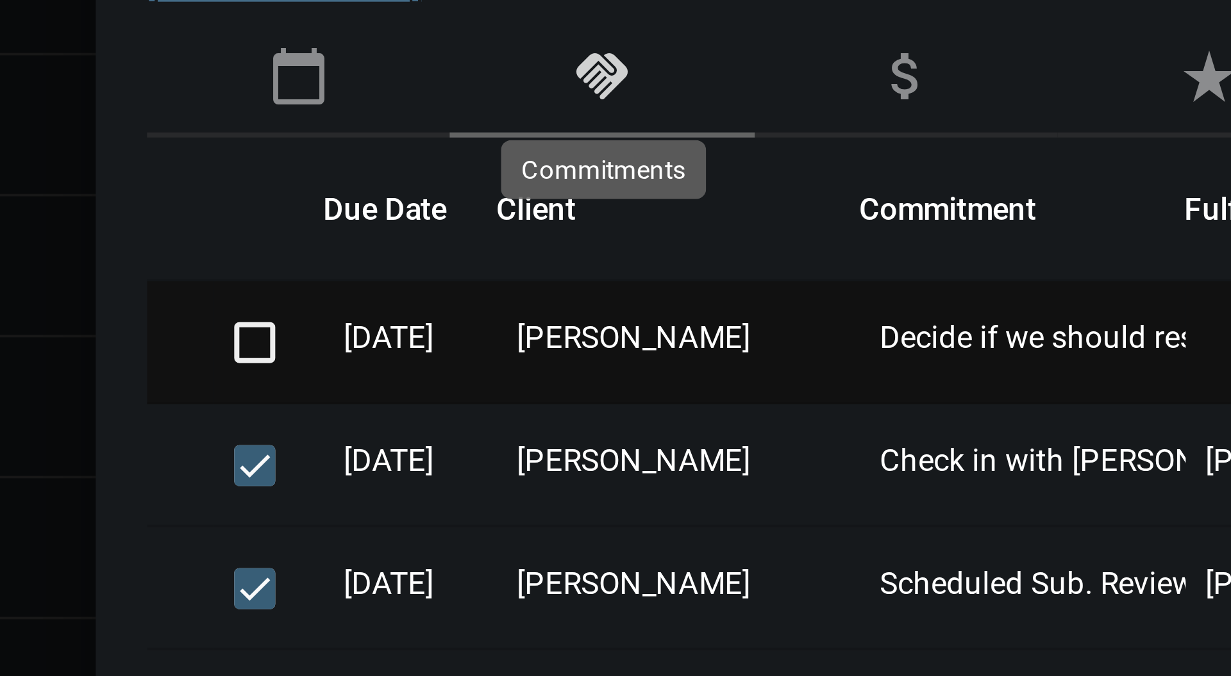
click at [914, 255] on span "[PERSON_NAME]" at bounding box center [884, 257] width 58 height 9
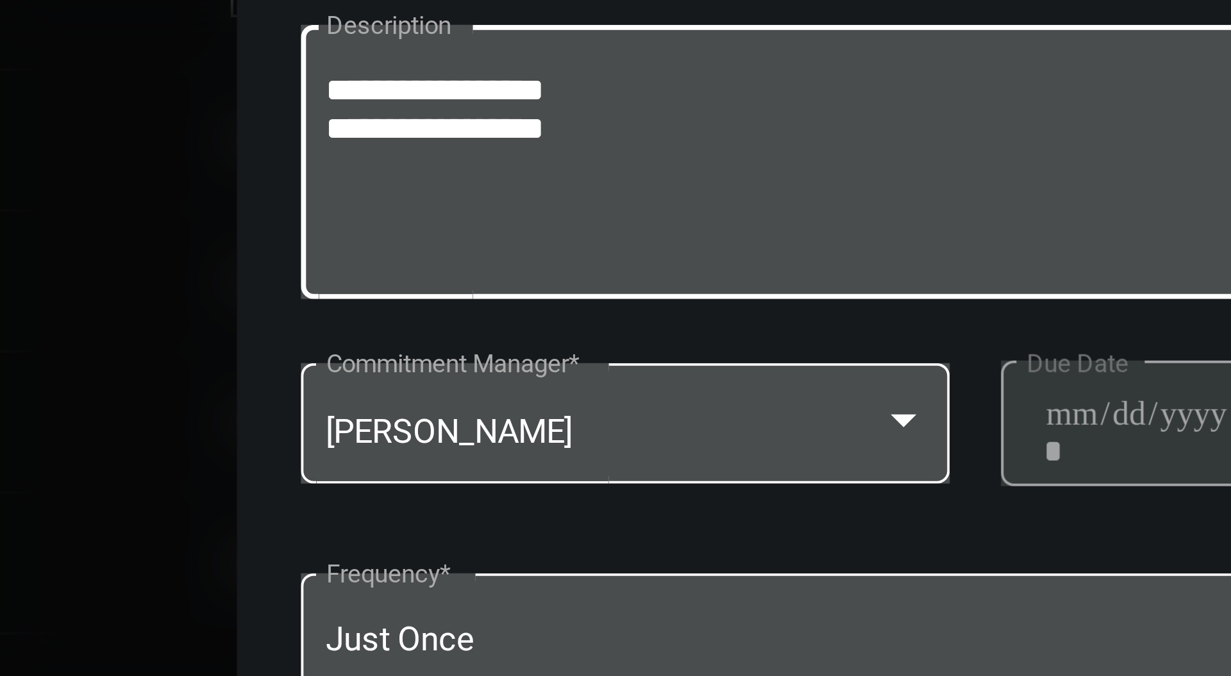
click at [516, 342] on textarea "**********" at bounding box center [615, 352] width 501 height 51
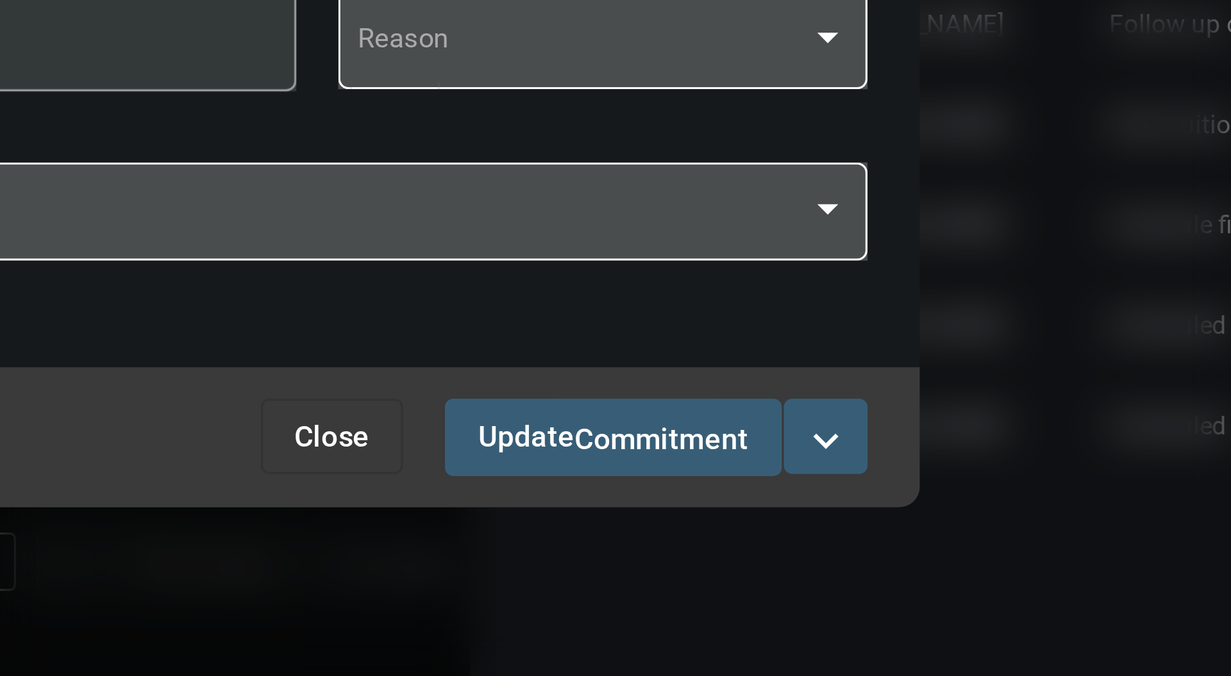
type textarea "**********"
click at [869, 537] on button "expand_more" at bounding box center [859, 537] width 26 height 23
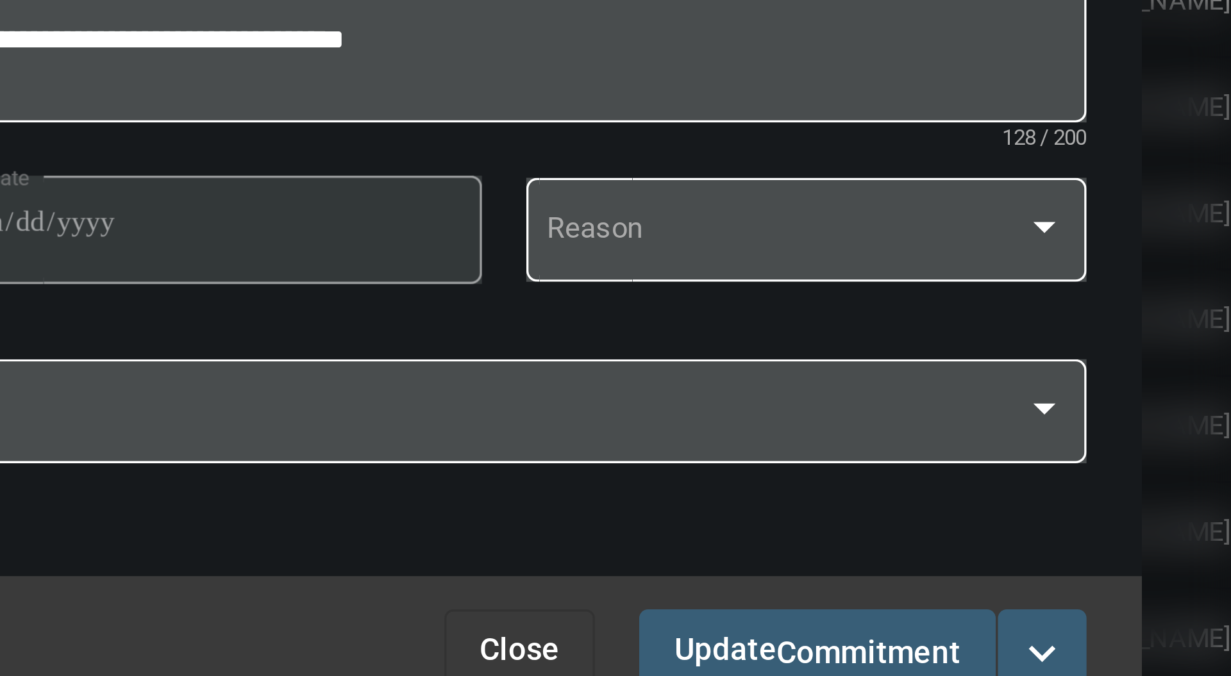
click at [858, 410] on div at bounding box center [615, 338] width 1231 height 676
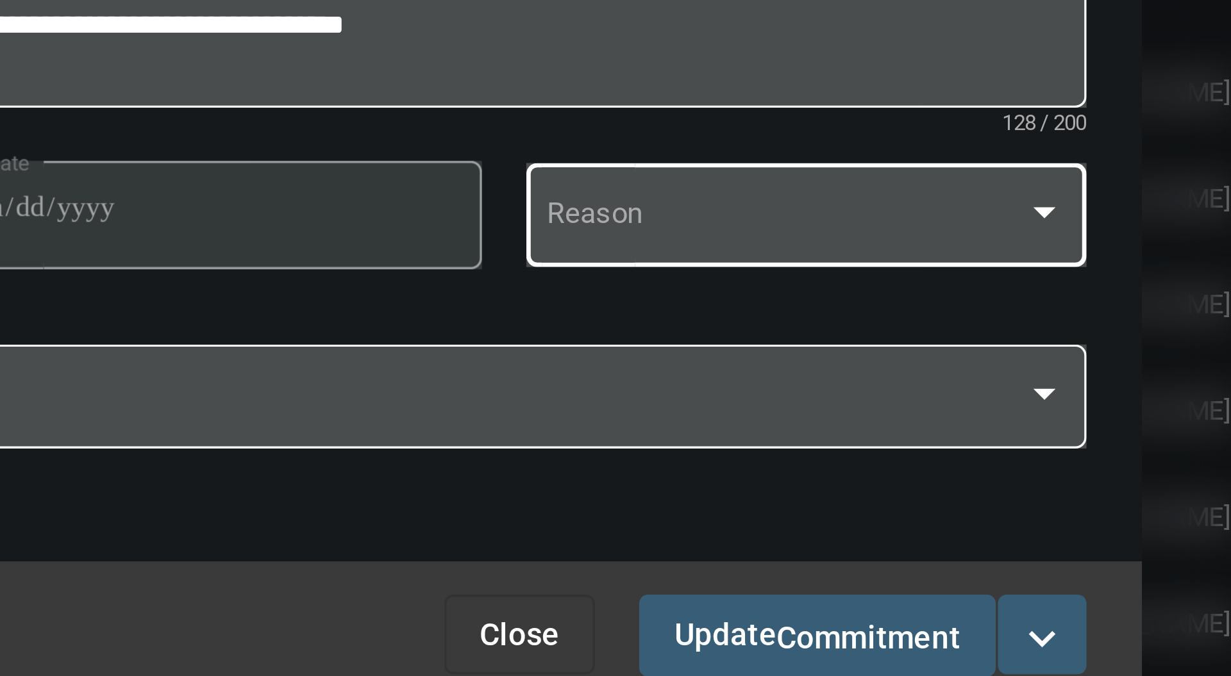
click at [860, 414] on div at bounding box center [859, 415] width 6 height 3
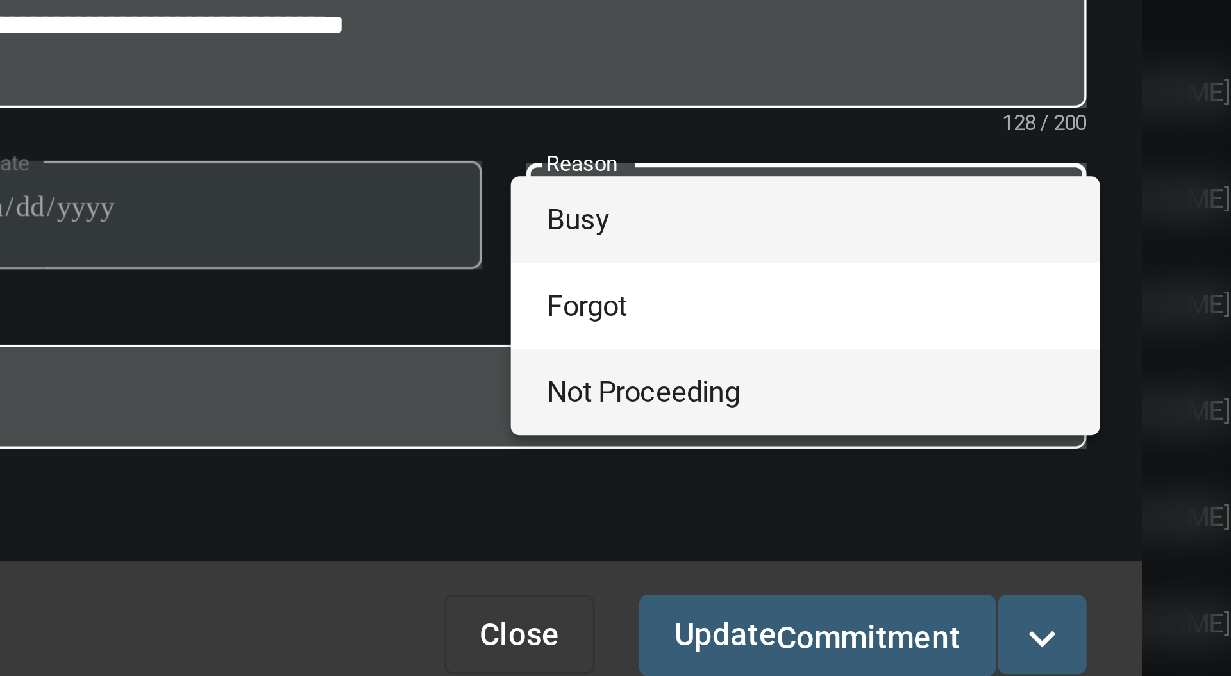
click at [797, 462] on span "Not Proceeding" at bounding box center [790, 467] width 150 height 25
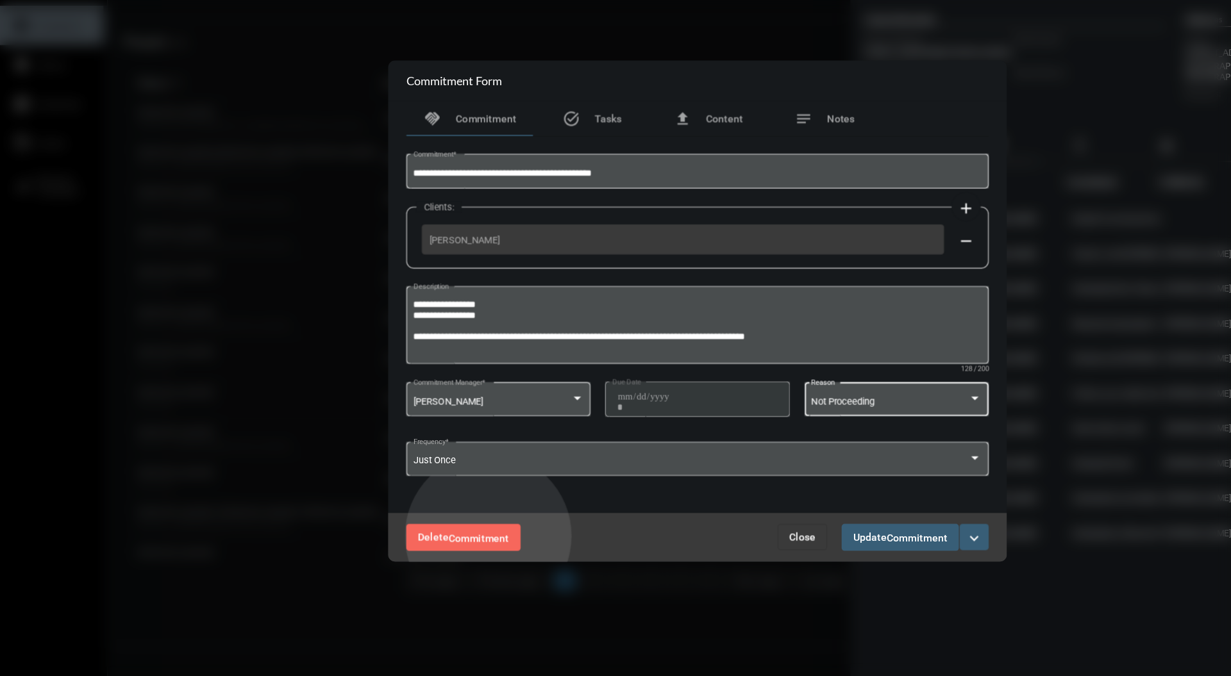
click at [431, 537] on span "Commitment" at bounding box center [422, 538] width 53 height 10
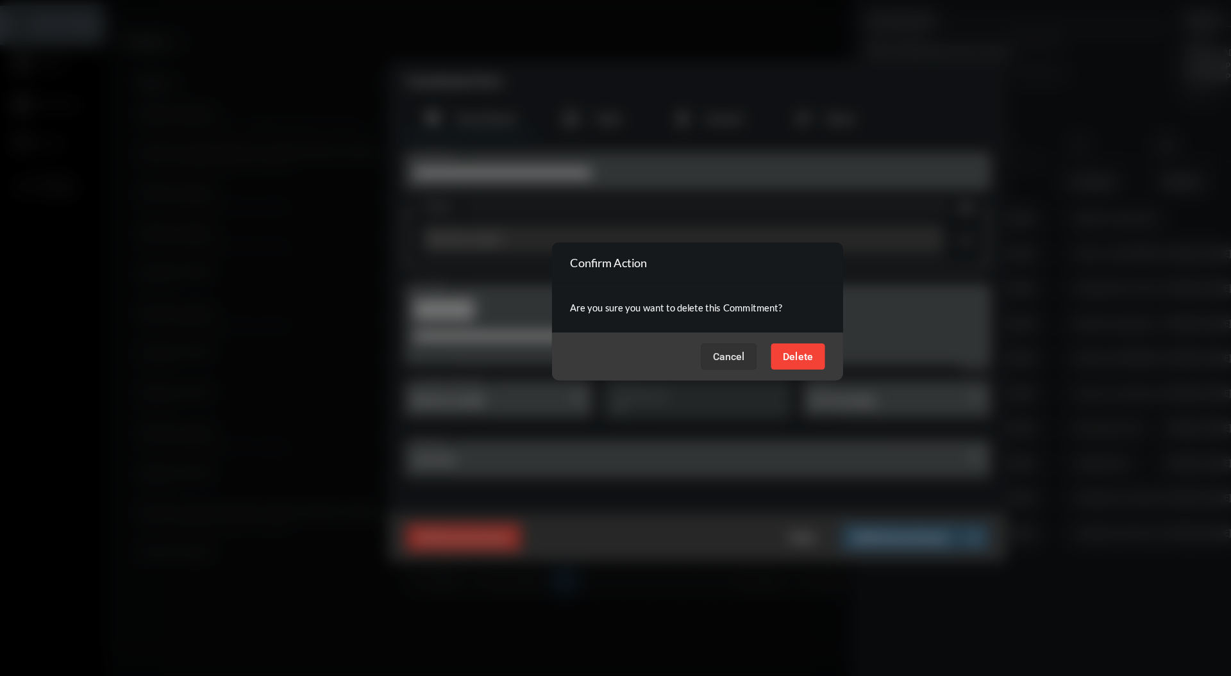
click at [714, 376] on span "Delete" at bounding box center [703, 378] width 27 height 10
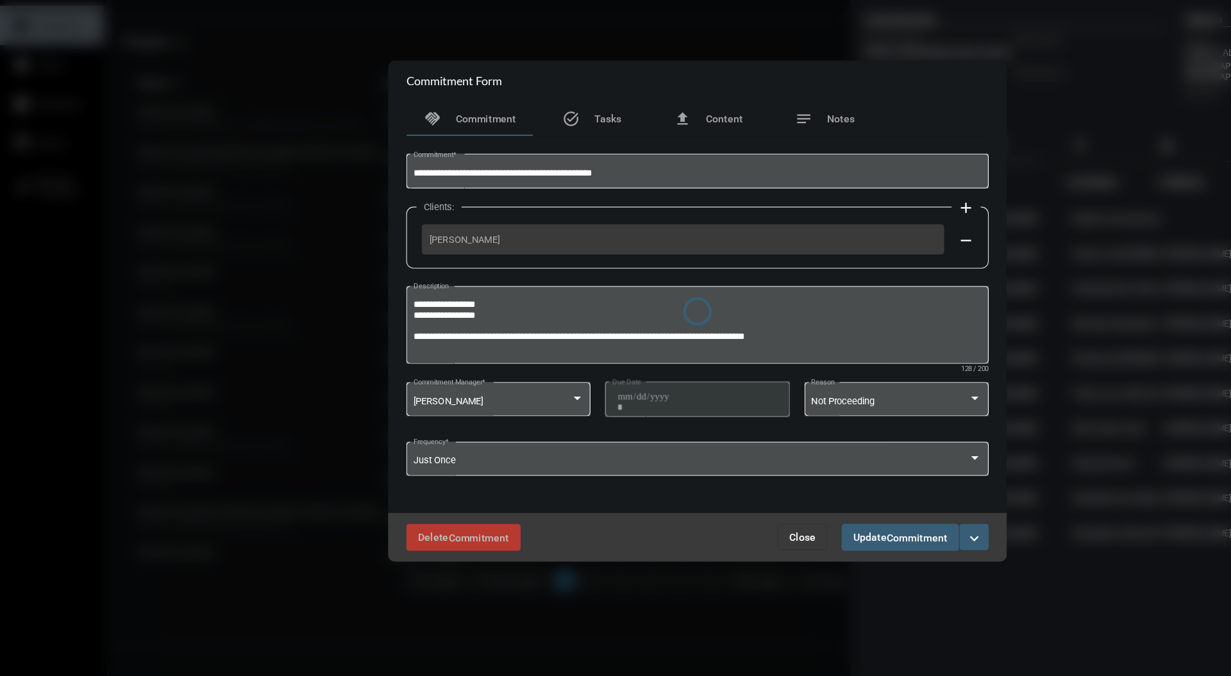
click at [408, 544] on div at bounding box center [615, 338] width 545 height 442
click at [729, 539] on div at bounding box center [615, 338] width 545 height 442
click at [719, 538] on div at bounding box center [615, 338] width 545 height 442
click at [708, 553] on div at bounding box center [615, 338] width 545 height 442
click at [960, 342] on div at bounding box center [615, 338] width 1231 height 676
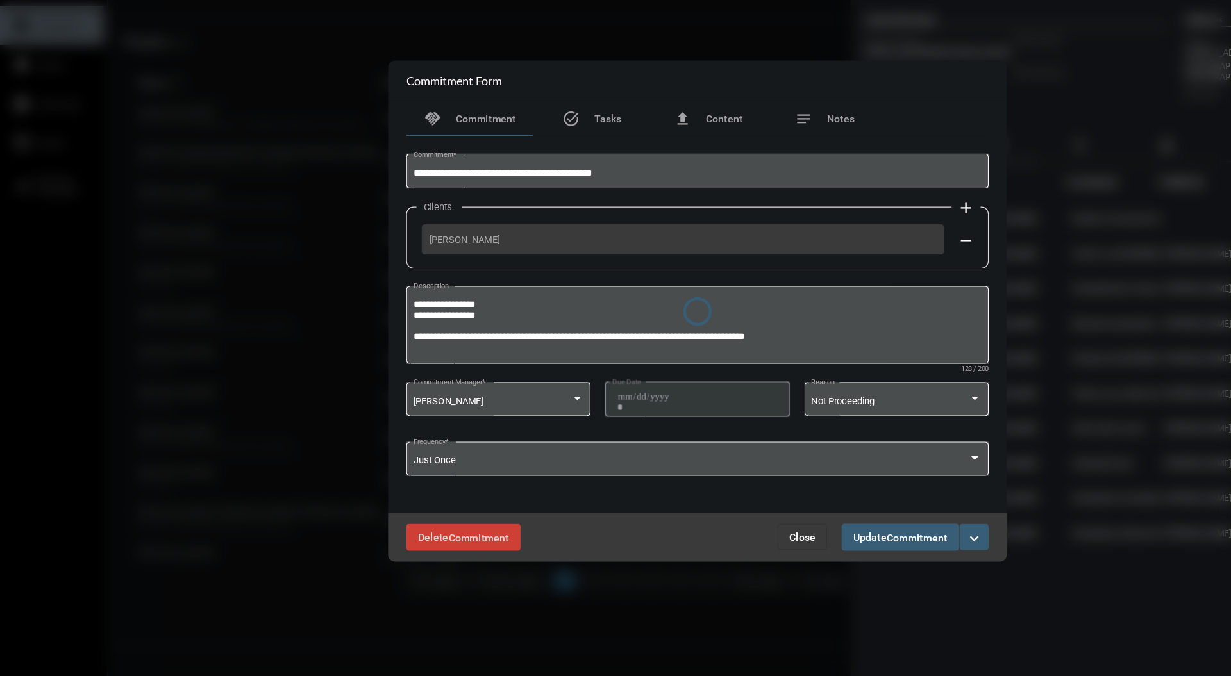
click at [949, 347] on div at bounding box center [615, 338] width 1231 height 676
click at [946, 349] on div at bounding box center [615, 338] width 1231 height 676
click at [671, 87] on div at bounding box center [615, 338] width 1231 height 676
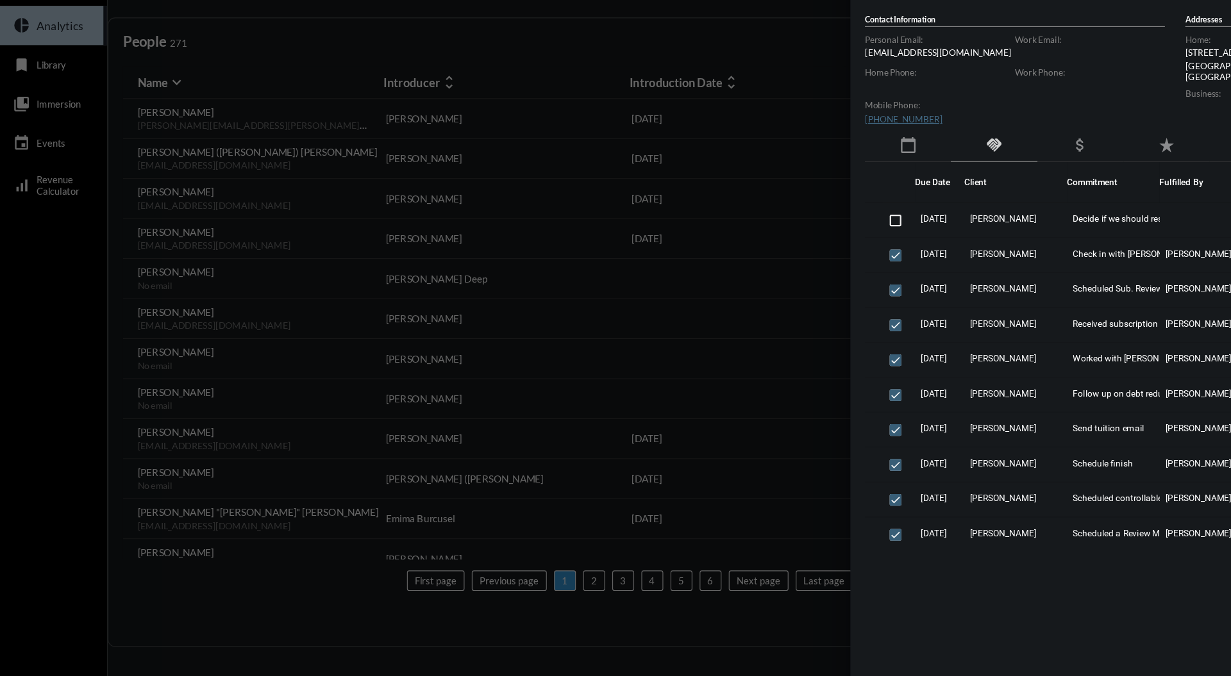
drag, startPoint x: 260, startPoint y: 306, endPoint x: 267, endPoint y: 306, distance: 7.1
click at [267, 306] on div at bounding box center [615, 338] width 1231 height 676
